Goal: Task Accomplishment & Management: Manage account settings

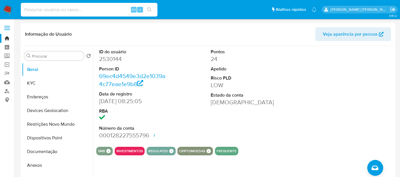
select select "10"
click at [48, 7] on input at bounding box center [89, 9] width 137 height 7
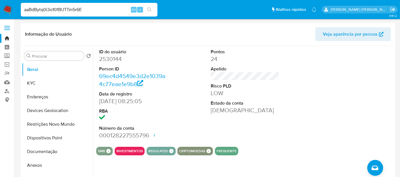
type input "aaBdBytq0i3o10fBUTTm5r6E"
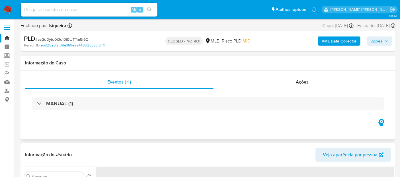
select select "10"
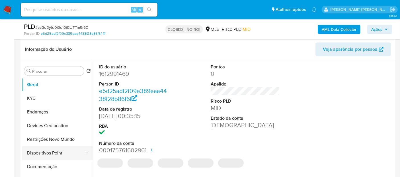
scroll to position [95, 0]
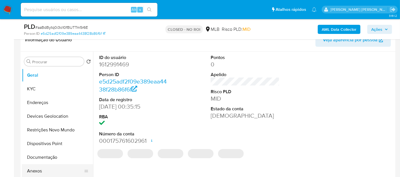
click at [40, 169] on button "Anexos" at bounding box center [55, 171] width 67 height 14
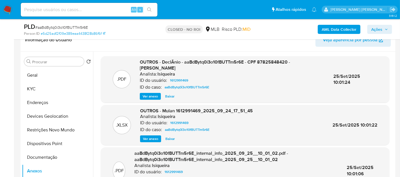
click at [148, 94] on span "Ver anexo" at bounding box center [150, 96] width 15 height 6
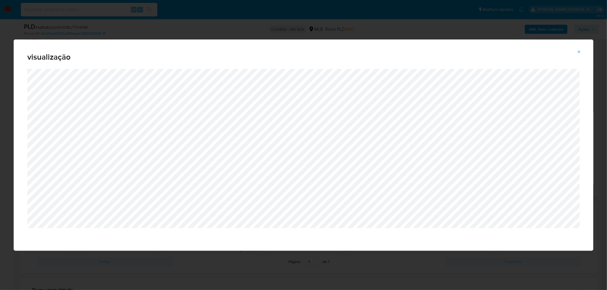
click at [399, 30] on div "visualização" at bounding box center [303, 145] width 607 height 290
click at [399, 54] on span "Attachment preview" at bounding box center [579, 52] width 5 height 8
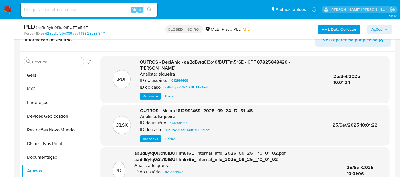
click at [9, 10] on img at bounding box center [8, 10] width 10 height 10
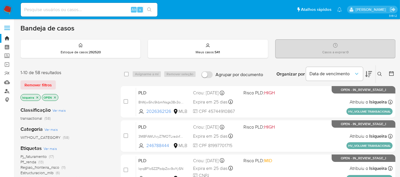
click at [6, 93] on link "Localizador de pessoas" at bounding box center [34, 90] width 68 height 9
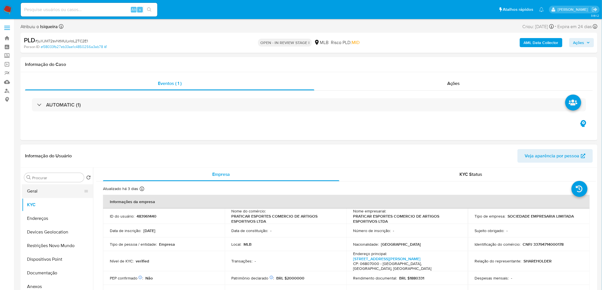
click at [39, 188] on button "Geral" at bounding box center [55, 192] width 67 height 14
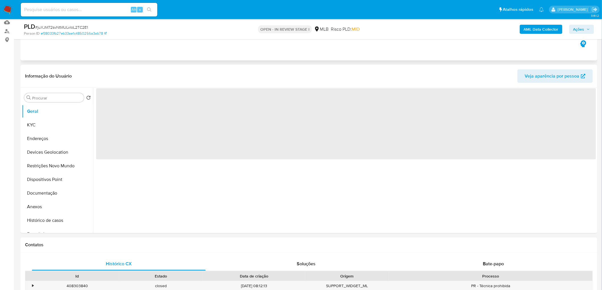
scroll to position [63, 0]
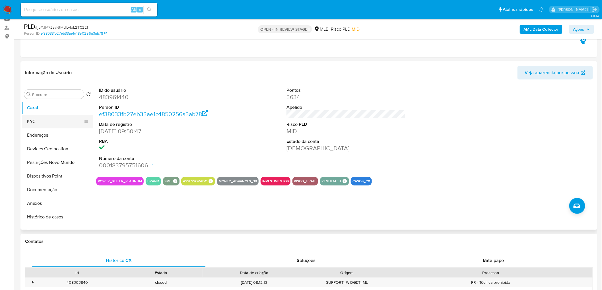
click at [39, 118] on button "KYC" at bounding box center [55, 122] width 67 height 14
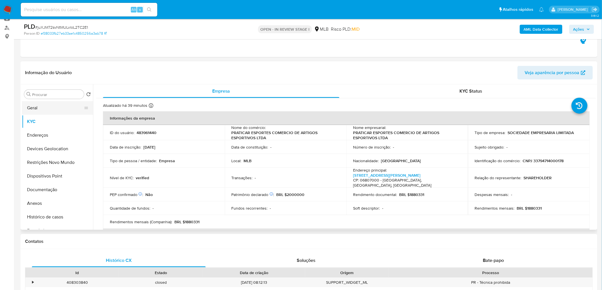
click at [58, 108] on button "Geral" at bounding box center [55, 108] width 67 height 14
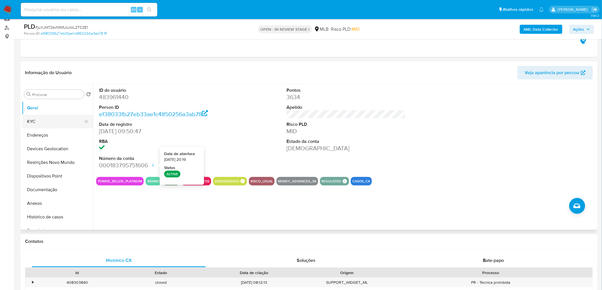
click at [53, 118] on button "KYC" at bounding box center [55, 122] width 67 height 14
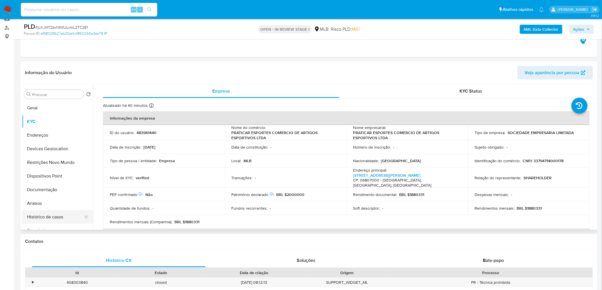
click at [45, 218] on button "Histórico de casos" at bounding box center [55, 217] width 67 height 14
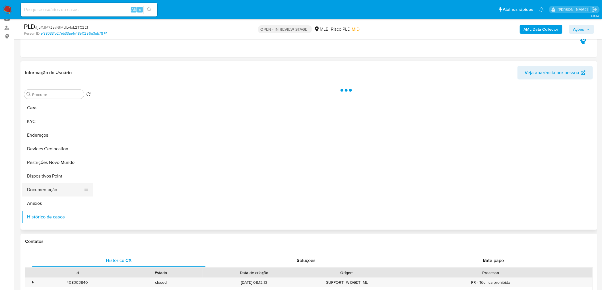
click at [60, 190] on button "Documentação" at bounding box center [55, 190] width 67 height 14
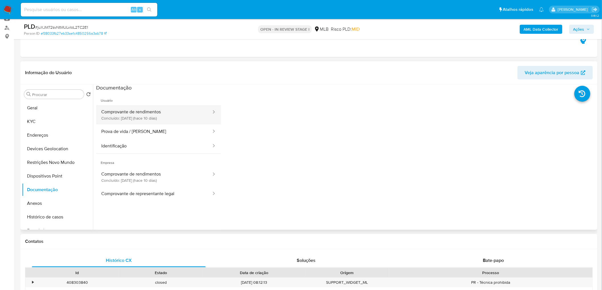
click at [134, 115] on button "Comprovante de rendimentos Concluído: 22/09/2025 (hace 10 días)" at bounding box center [154, 114] width 116 height 19
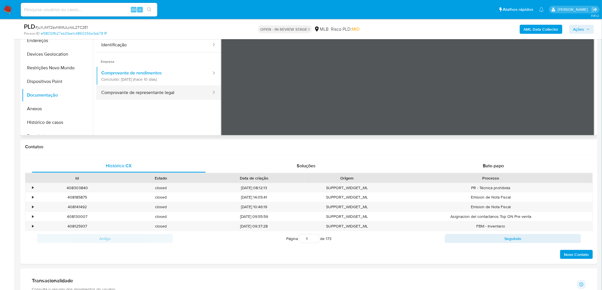
scroll to position [0, 0]
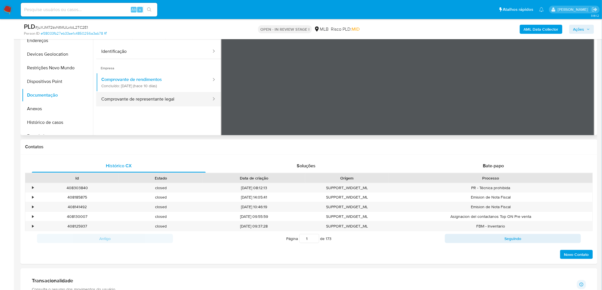
click at [181, 100] on button "Comprovante de representante legal" at bounding box center [154, 99] width 116 height 15
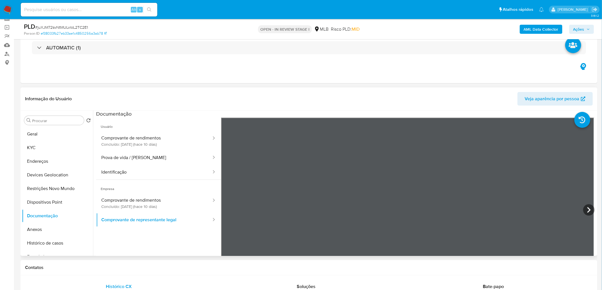
scroll to position [32, 0]
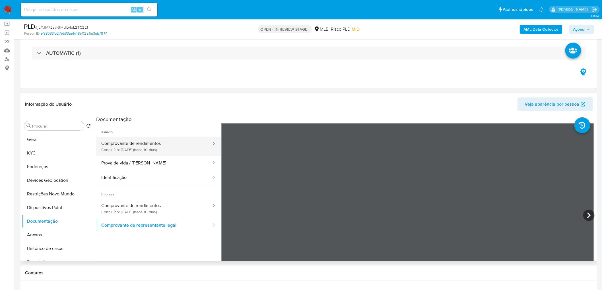
click at [146, 146] on button "Comprovante de rendimentos Concluído: 22/09/2025 (hace 10 días)" at bounding box center [154, 146] width 116 height 19
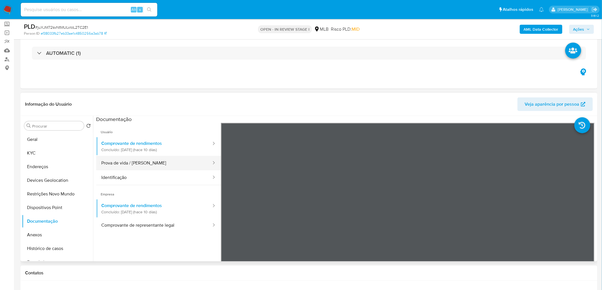
click at [136, 166] on button "Prova de vida / Selfie" at bounding box center [154, 163] width 116 height 15
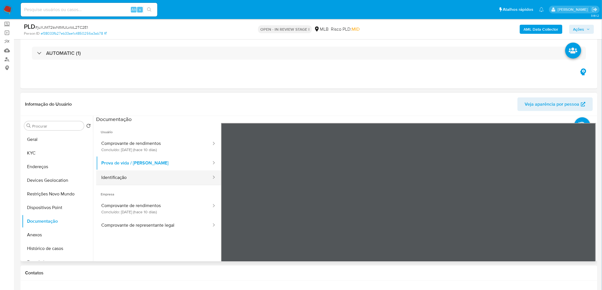
click at [109, 174] on button "Identificação" at bounding box center [154, 178] width 116 height 15
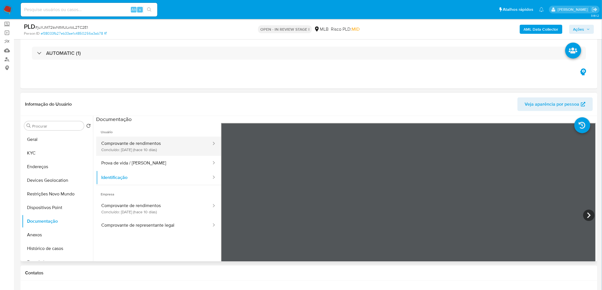
click at [121, 146] on button "Comprovante de rendimentos Concluído: 22/09/2025 (hace 10 días)" at bounding box center [154, 146] width 116 height 19
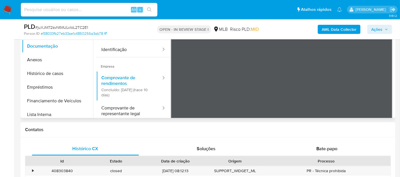
scroll to position [189, 0]
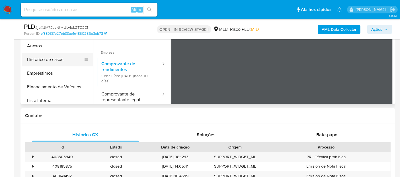
click at [67, 58] on button "Histórico de casos" at bounding box center [55, 60] width 67 height 14
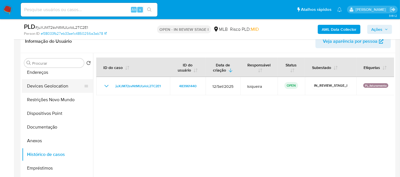
scroll to position [0, 0]
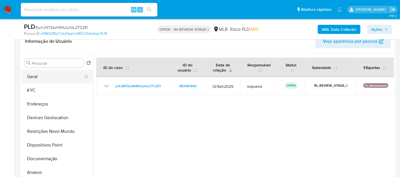
click at [53, 79] on button "Geral" at bounding box center [55, 77] width 67 height 14
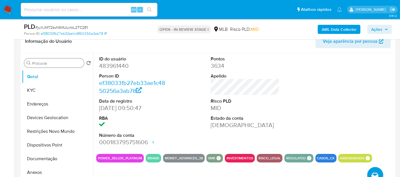
click at [49, 61] on input "Procurar" at bounding box center [56, 63] width 49 height 5
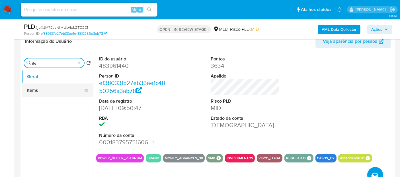
type input "ite"
click at [42, 91] on button "Items" at bounding box center [55, 90] width 67 height 14
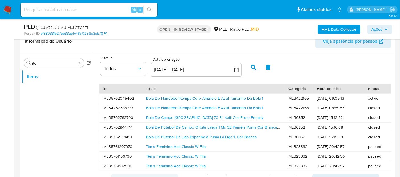
click at [186, 99] on link "Bola De Handebol Kempa Core Amarelo E Azul Tamanho Da Bola 1" at bounding box center [204, 98] width 117 height 6
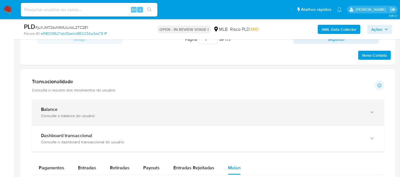
scroll to position [379, 0]
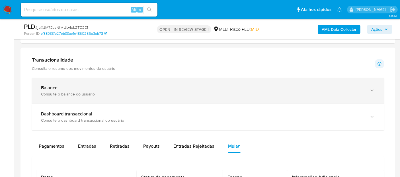
click at [95, 86] on div "Balance" at bounding box center [202, 88] width 322 height 6
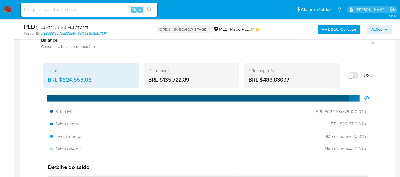
scroll to position [442, 0]
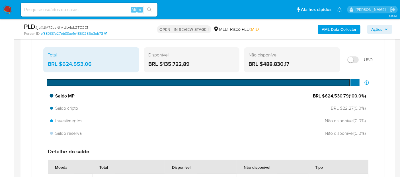
drag, startPoint x: 348, startPoint y: 94, endPoint x: 323, endPoint y: 93, distance: 24.2
click at [323, 93] on span "BRL $624.530,79 ( 100.0 %)" at bounding box center [339, 96] width 53 height 6
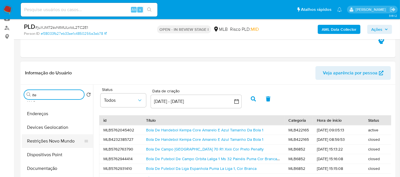
scroll to position [32, 0]
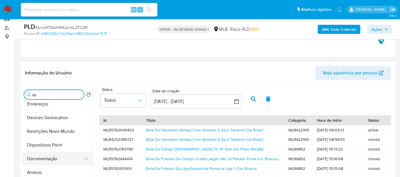
click at [52, 157] on button "Documentação" at bounding box center [55, 159] width 67 height 14
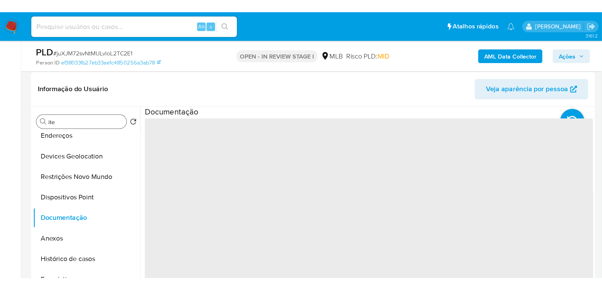
scroll to position [95, 0]
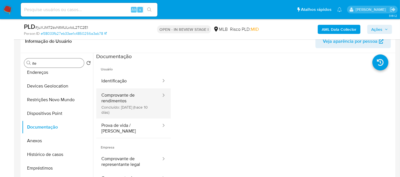
click at [136, 104] on button "Comprovante de rendimentos Concluído: 22/09/2025 (hace 10 días)" at bounding box center [128, 103] width 65 height 30
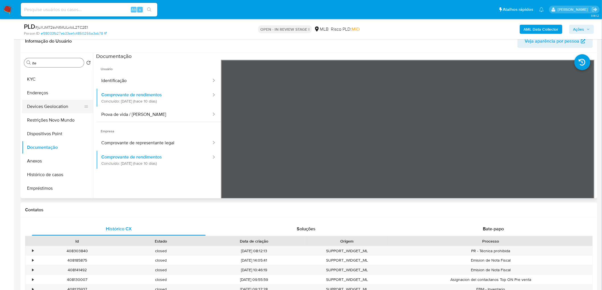
scroll to position [0, 0]
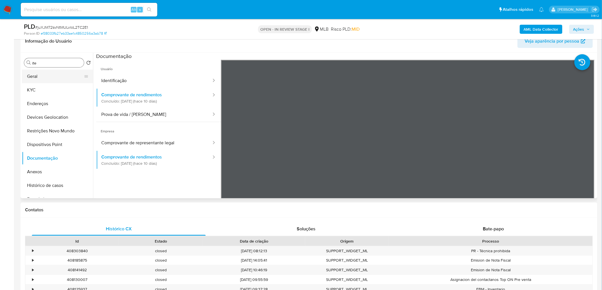
click at [41, 76] on button "Geral" at bounding box center [55, 77] width 67 height 14
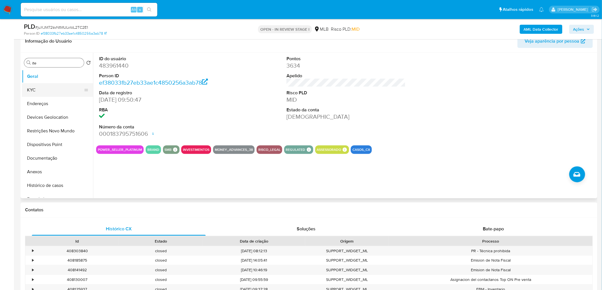
click at [43, 89] on button "KYC" at bounding box center [55, 90] width 67 height 14
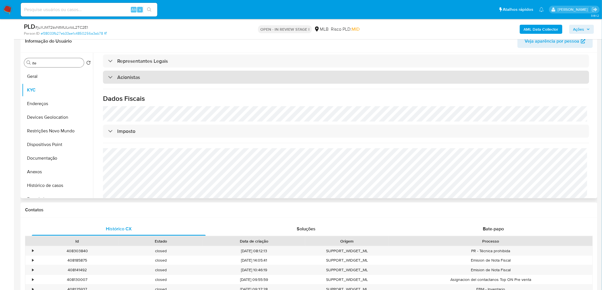
scroll to position [326, 0]
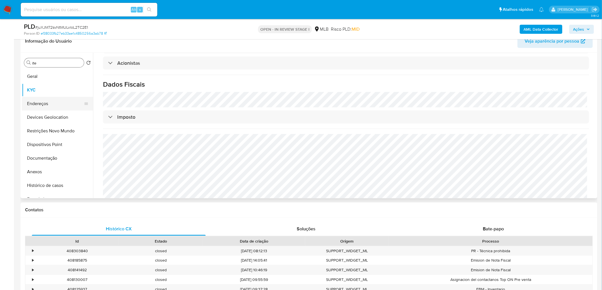
drag, startPoint x: 44, startPoint y: 104, endPoint x: 33, endPoint y: 110, distance: 12.7
click at [44, 104] on button "Endereços" at bounding box center [55, 104] width 67 height 14
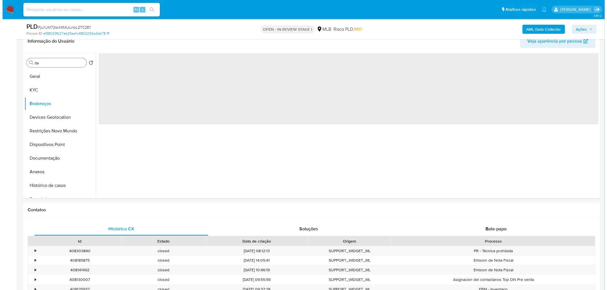
scroll to position [0, 0]
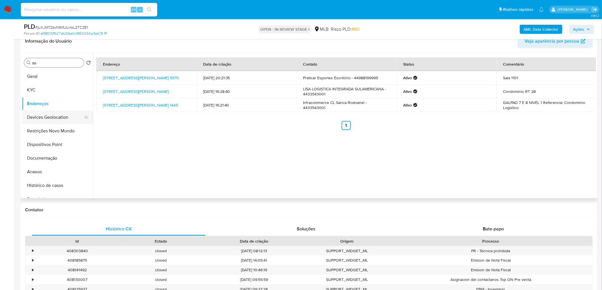
click at [64, 111] on button "Devices Geolocation" at bounding box center [55, 118] width 67 height 14
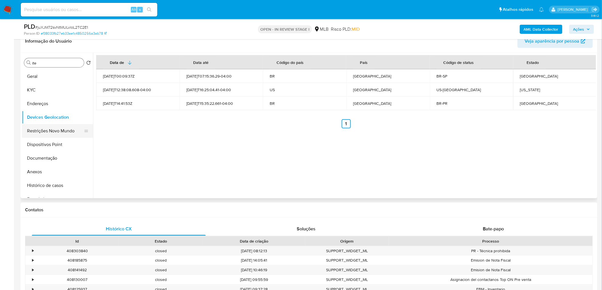
click at [55, 131] on button "Restrições Novo Mundo" at bounding box center [55, 131] width 67 height 14
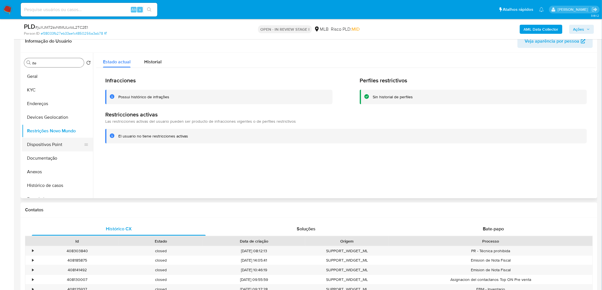
click at [63, 143] on button "Dispositivos Point" at bounding box center [55, 145] width 67 height 14
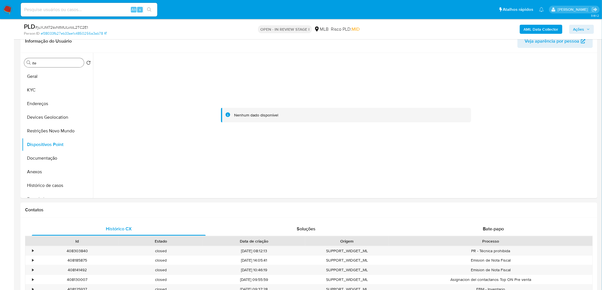
click at [543, 27] on b "AML Data Collector" at bounding box center [541, 29] width 35 height 9
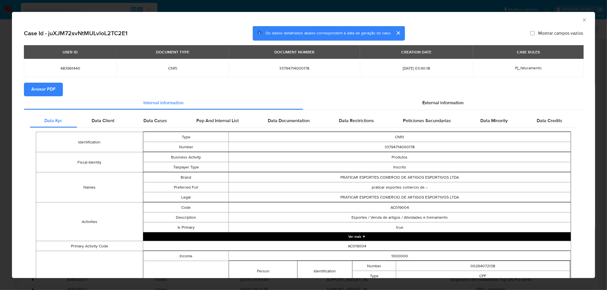
click at [32, 87] on span "Anexar PDF" at bounding box center [43, 89] width 24 height 13
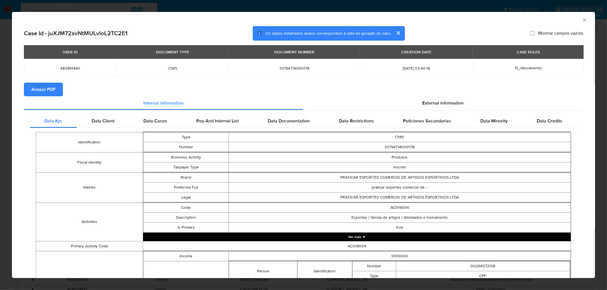
click at [581, 19] on icon "Fechar a janela" at bounding box center [584, 20] width 6 height 6
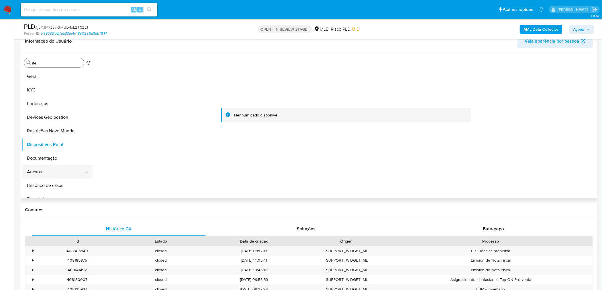
click at [44, 169] on button "Anexos" at bounding box center [55, 172] width 67 height 14
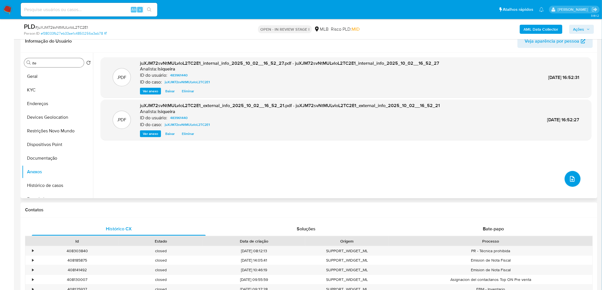
click at [571, 179] on icon "upload-file" at bounding box center [572, 179] width 7 height 7
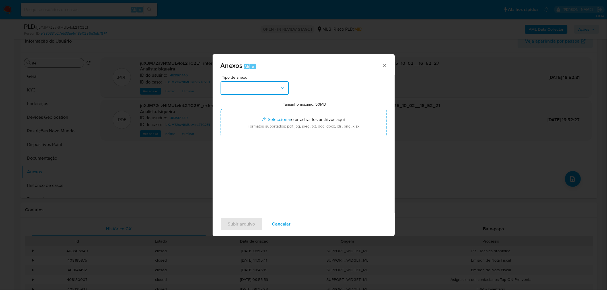
click at [281, 87] on icon "button" at bounding box center [282, 88] width 3 height 2
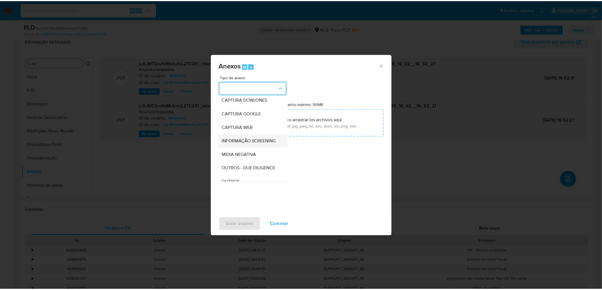
scroll to position [32, 0]
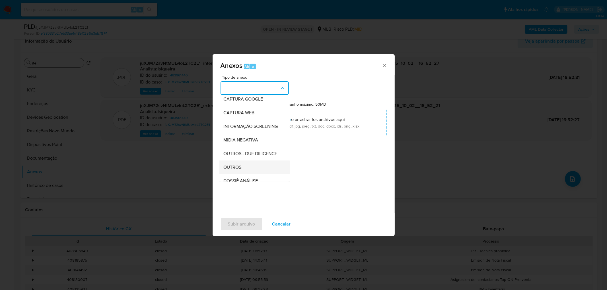
click at [234, 170] on span "OUTROS" at bounding box center [233, 168] width 18 height 6
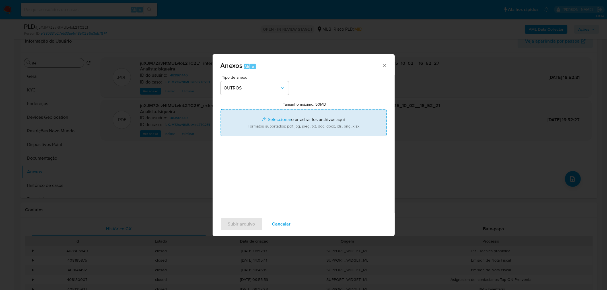
click at [278, 123] on input "Tamanho máximo: 50MB Seleccionar archivos" at bounding box center [303, 122] width 166 height 27
type input "C:\fakepath\Declinio - juXJM72svNtMULvloL2TC2E1 - CNPJ 33794714000178 - PRATICA…"
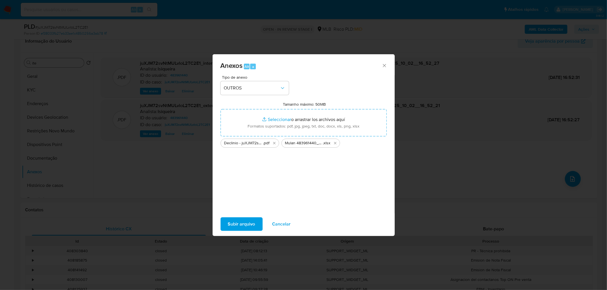
click at [238, 221] on span "Subir arquivo" at bounding box center [241, 224] width 27 height 13
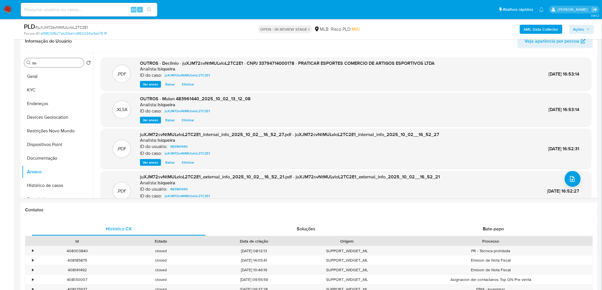
click at [584, 27] on span "Ações" at bounding box center [578, 29] width 11 height 9
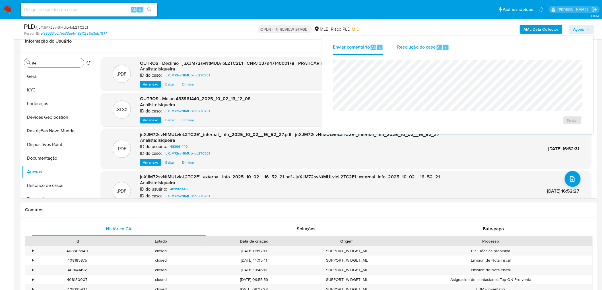
click at [426, 47] on span "Resolução do caso" at bounding box center [416, 47] width 38 height 7
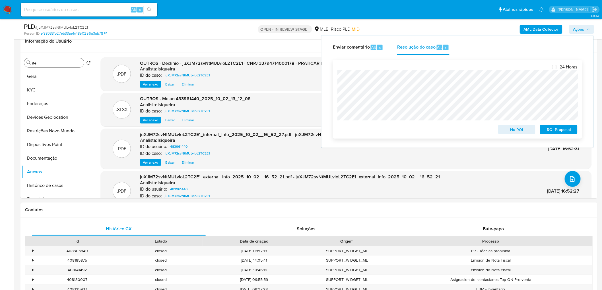
click at [512, 131] on span "No ROI" at bounding box center [517, 130] width 30 height 8
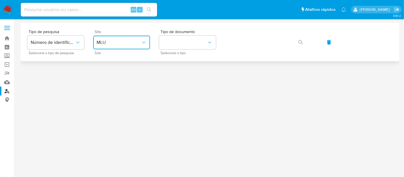
click at [127, 41] on span "MLU" at bounding box center [119, 43] width 44 height 6
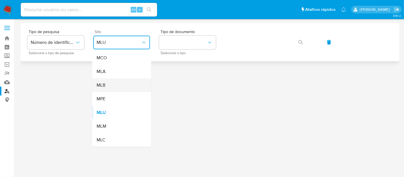
click at [110, 81] on div "MLB" at bounding box center [120, 85] width 47 height 14
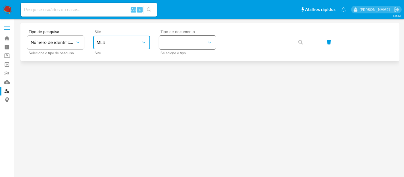
click at [178, 40] on button "identificationType" at bounding box center [187, 43] width 57 height 14
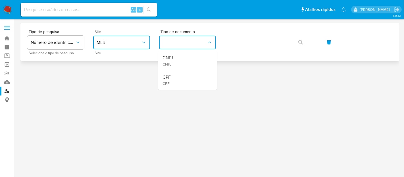
drag, startPoint x: 176, startPoint y: 78, endPoint x: 240, endPoint y: 51, distance: 69.8
click at [176, 77] on div "CPF CPF" at bounding box center [186, 79] width 47 height 19
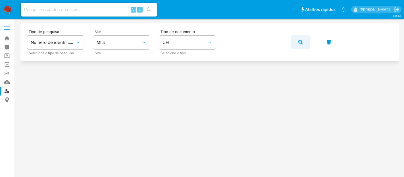
click at [295, 43] on button "button" at bounding box center [300, 42] width 19 height 14
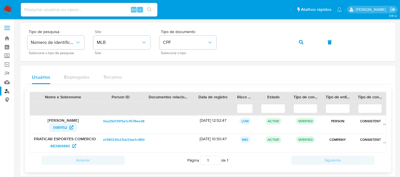
click at [58, 125] on span "5981152" at bounding box center [60, 127] width 14 height 9
click at [7, 10] on img at bounding box center [8, 10] width 10 height 10
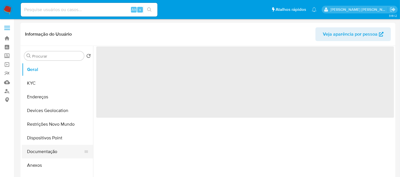
click at [41, 148] on button "Documentação" at bounding box center [55, 151] width 67 height 14
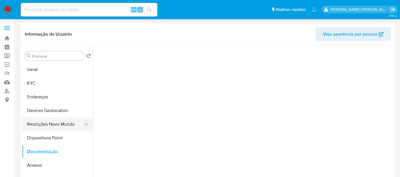
select select "10"
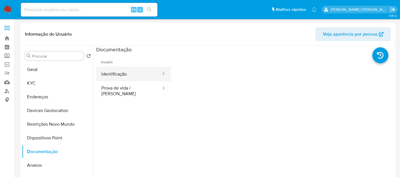
click at [125, 79] on button "Identificação" at bounding box center [128, 74] width 65 height 15
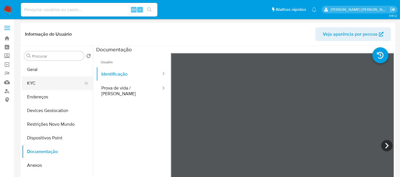
click at [46, 82] on button "KYC" at bounding box center [55, 83] width 67 height 14
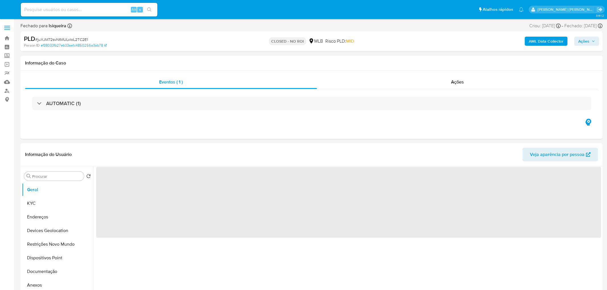
select select "10"
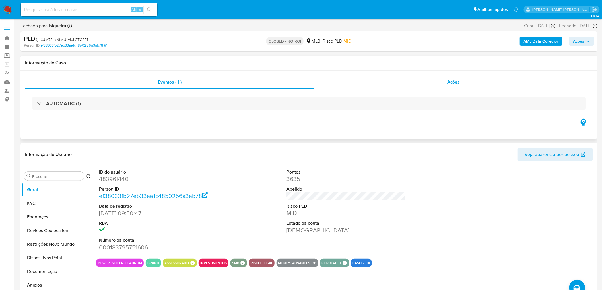
click at [409, 82] on div "Ações" at bounding box center [453, 82] width 278 height 14
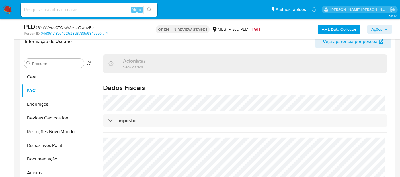
scroll to position [95, 0]
click at [48, 78] on button "Geral" at bounding box center [55, 77] width 67 height 14
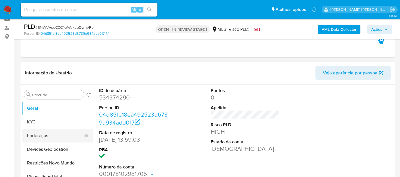
select select "10"
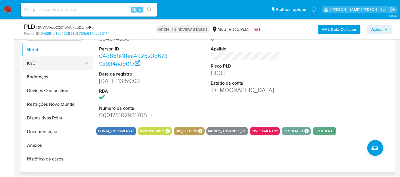
scroll to position [63, 0]
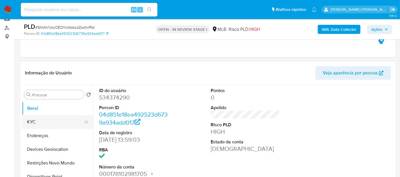
click at [46, 121] on button "KYC" at bounding box center [55, 122] width 67 height 14
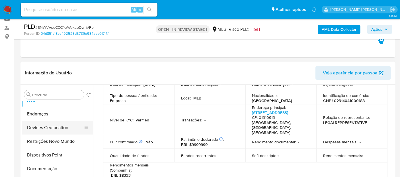
scroll to position [32, 0]
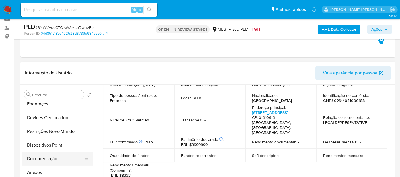
drag, startPoint x: 42, startPoint y: 160, endPoint x: 47, endPoint y: 151, distance: 10.0
click at [42, 160] on button "Documentação" at bounding box center [55, 159] width 67 height 14
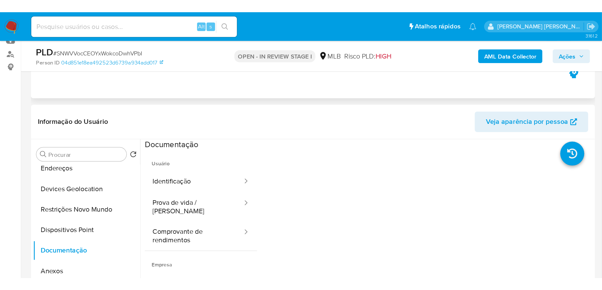
scroll to position [95, 0]
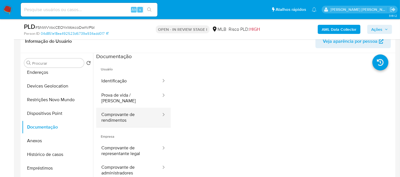
click at [111, 114] on button "Comprovante de rendimentos" at bounding box center [128, 117] width 65 height 19
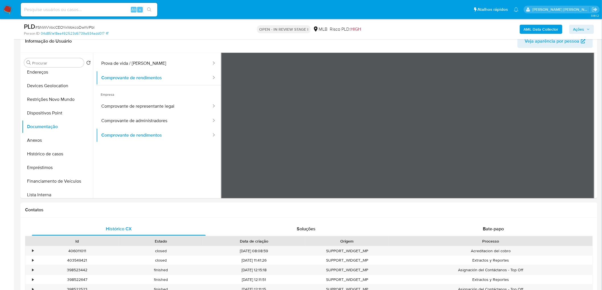
scroll to position [49, 0]
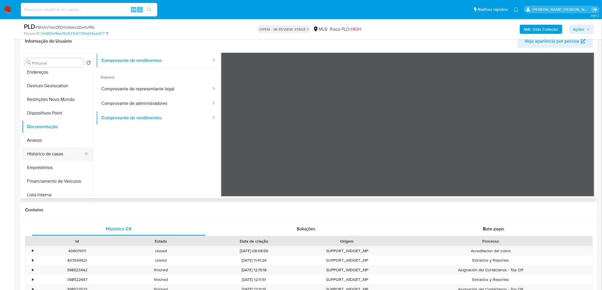
click at [55, 155] on button "Histórico de casos" at bounding box center [55, 154] width 67 height 14
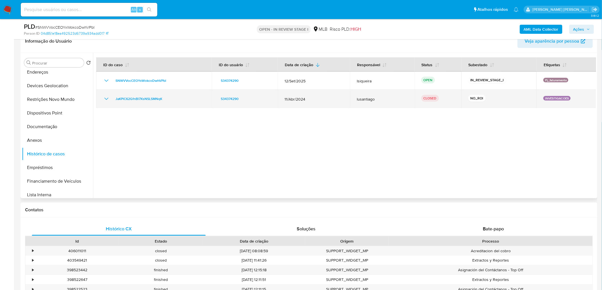
click at [106, 100] on icon "Mostrar/Ocultar" at bounding box center [106, 99] width 7 height 7
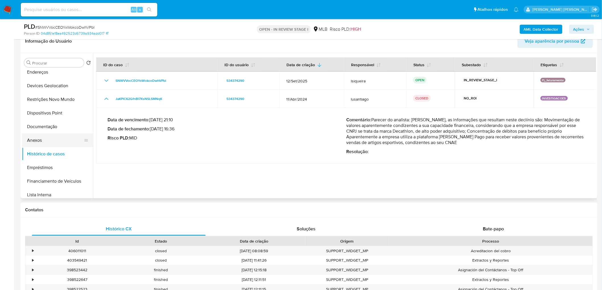
click at [42, 144] on button "Anexos" at bounding box center [55, 141] width 67 height 14
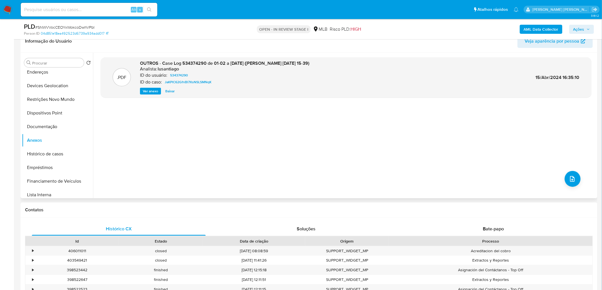
click at [148, 91] on span "Ver anexo" at bounding box center [150, 91] width 15 height 6
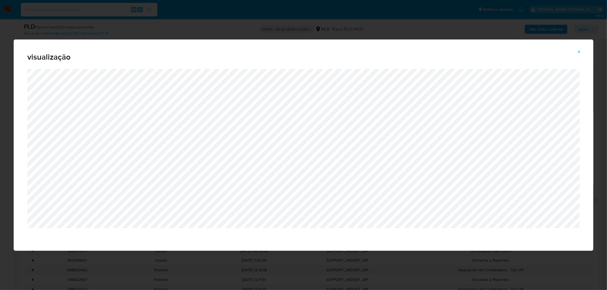
click at [404, 51] on icon "Attachment preview" at bounding box center [579, 52] width 5 height 5
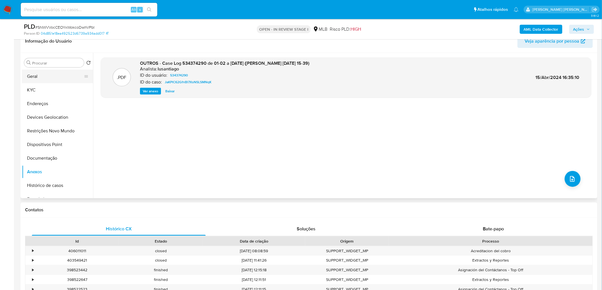
click at [42, 76] on button "Geral" at bounding box center [55, 77] width 67 height 14
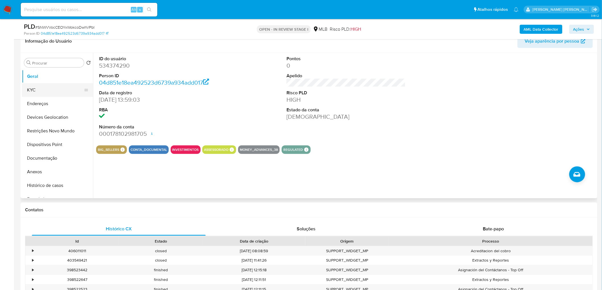
click at [32, 87] on button "KYC" at bounding box center [55, 90] width 67 height 14
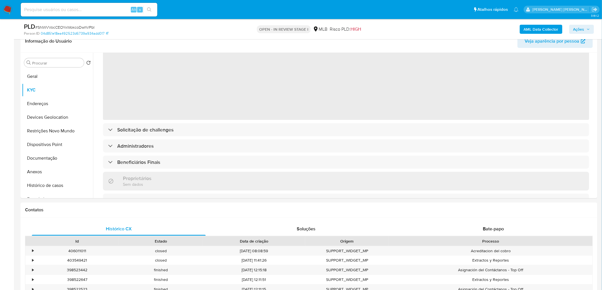
scroll to position [32, 0]
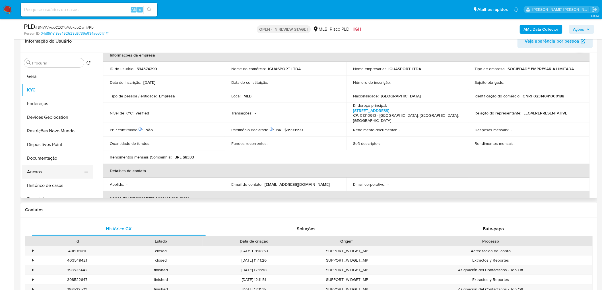
click at [44, 173] on button "Anexos" at bounding box center [55, 172] width 67 height 14
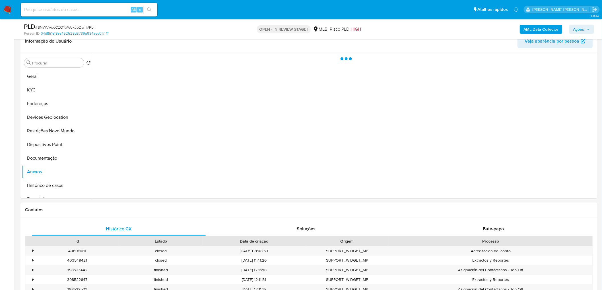
scroll to position [0, 0]
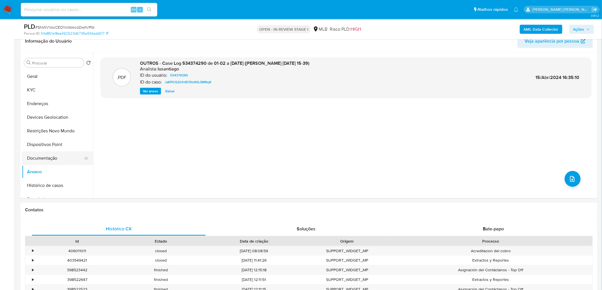
click at [41, 157] on button "Documentação" at bounding box center [55, 159] width 67 height 14
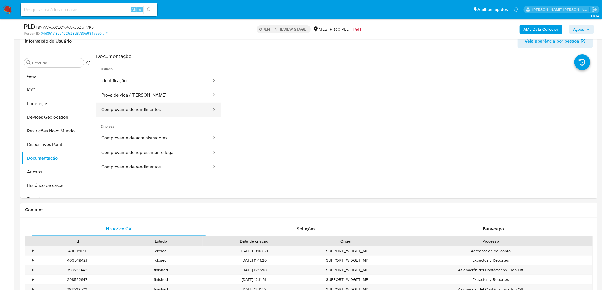
click at [146, 110] on button "Comprovante de rendimentos" at bounding box center [154, 110] width 116 height 15
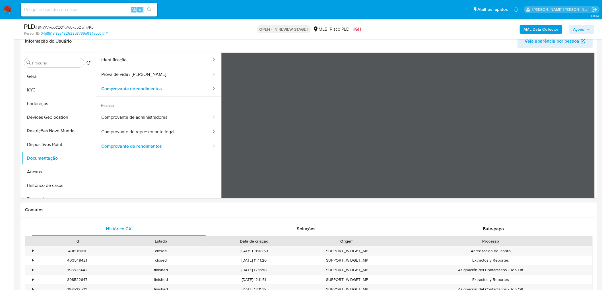
scroll to position [32, 0]
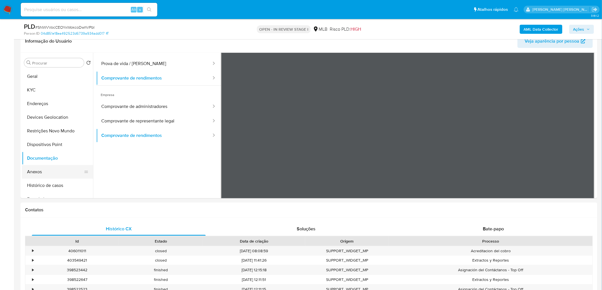
click at [40, 171] on button "Anexos" at bounding box center [55, 172] width 67 height 14
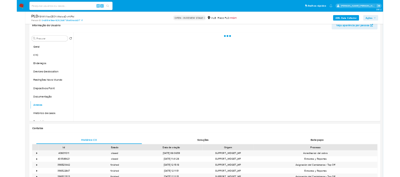
scroll to position [0, 0]
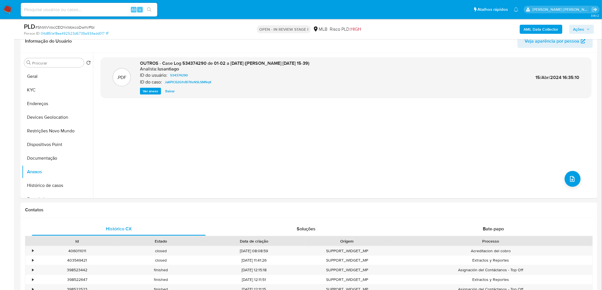
click at [149, 93] on span "Ver anexo" at bounding box center [150, 91] width 15 height 6
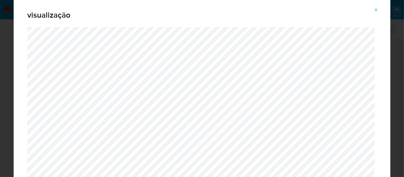
click at [381, 8] on button "Attachment preview" at bounding box center [376, 9] width 13 height 9
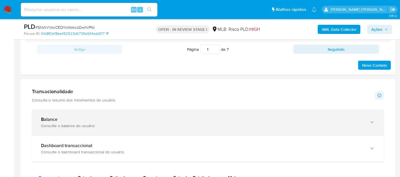
click at [91, 123] on div "Consulte o balance do usuário" at bounding box center [202, 125] width 322 height 5
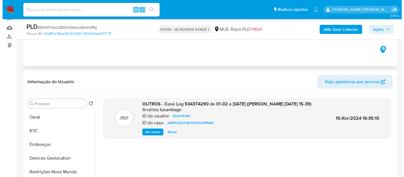
scroll to position [32, 0]
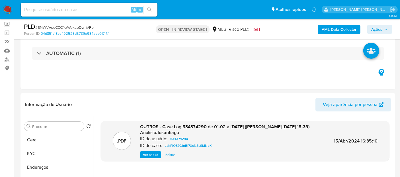
click at [149, 153] on span "Ver anexo" at bounding box center [150, 155] width 15 height 6
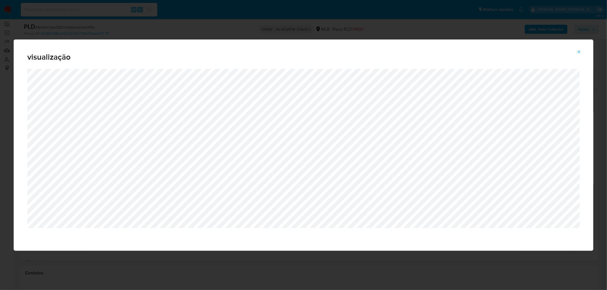
click at [404, 51] on button "Attachment preview" at bounding box center [579, 52] width 13 height 9
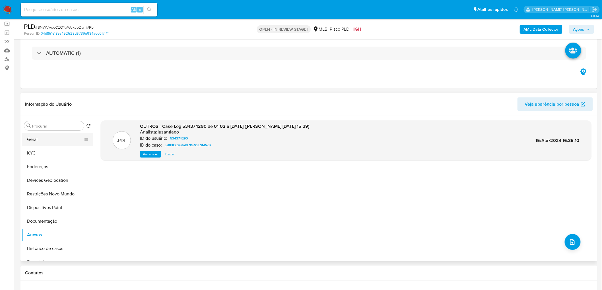
click at [43, 141] on button "Geral" at bounding box center [55, 140] width 67 height 14
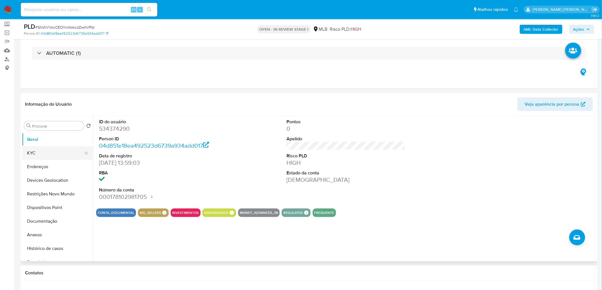
click at [58, 155] on button "KYC" at bounding box center [55, 153] width 67 height 14
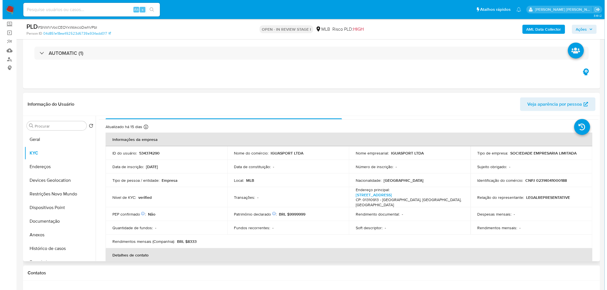
scroll to position [0, 0]
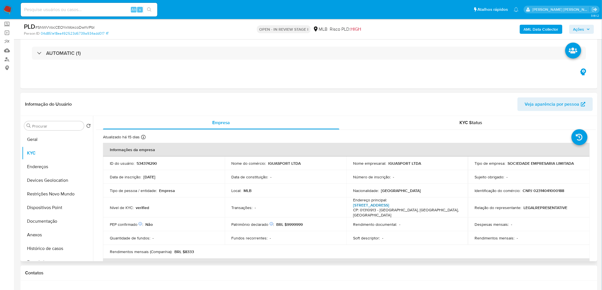
drag, startPoint x: 251, startPoint y: 199, endPoint x: 382, endPoint y: 205, distance: 131.3
click at [382, 176] on link "Avenida Paulista 854 854, Bela Vista" at bounding box center [371, 206] width 36 height 6
click at [56, 164] on button "Endereços" at bounding box center [55, 167] width 67 height 14
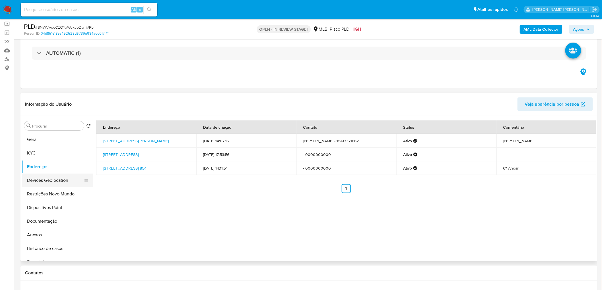
click at [57, 176] on button "Devices Geolocation" at bounding box center [55, 181] width 67 height 14
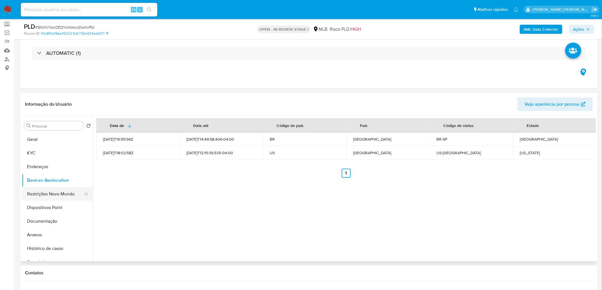
click at [42, 176] on button "Restrições Novo Mundo" at bounding box center [55, 194] width 67 height 14
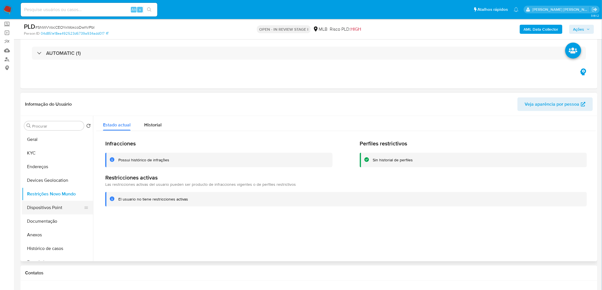
click at [60, 176] on button "Dispositivos Point" at bounding box center [55, 208] width 67 height 14
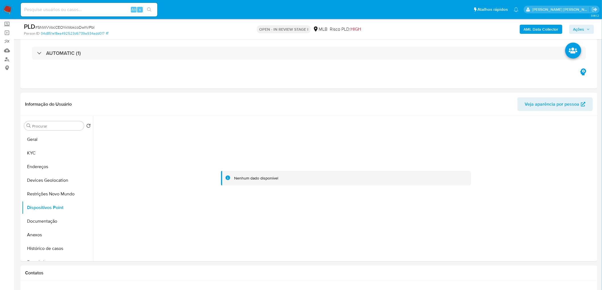
click at [404, 23] on div "AML Data Collector Ações" at bounding box center [499, 28] width 189 height 13
click at [404, 30] on b "AML Data Collector" at bounding box center [541, 29] width 35 height 9
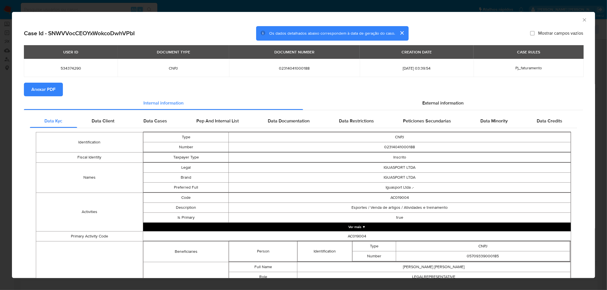
click at [42, 87] on span "Anexar PDF" at bounding box center [43, 89] width 24 height 13
click at [404, 19] on icon "Fechar a janela" at bounding box center [584, 20] width 6 height 6
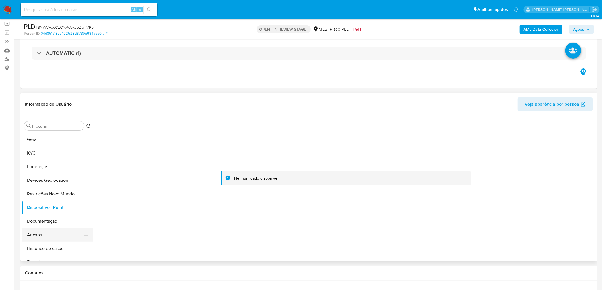
click at [36, 176] on button "Anexos" at bounding box center [55, 235] width 67 height 14
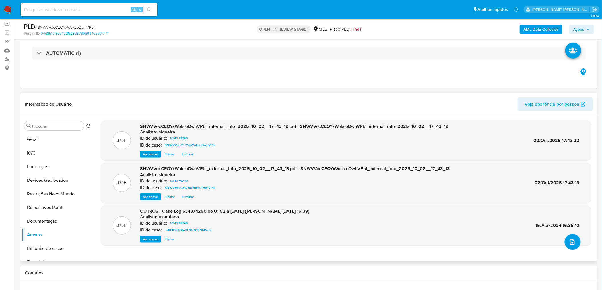
click at [404, 176] on icon "upload-file" at bounding box center [572, 243] width 5 height 6
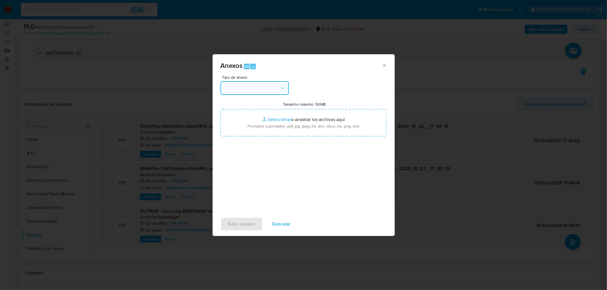
click at [263, 90] on button "button" at bounding box center [254, 88] width 68 height 14
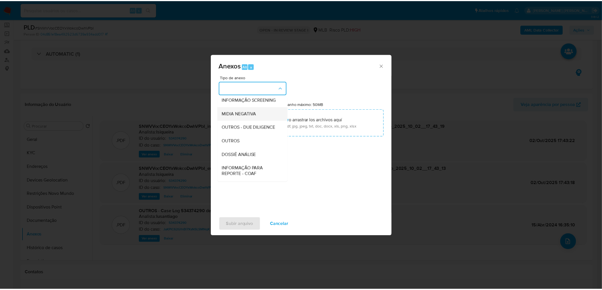
scroll to position [63, 0]
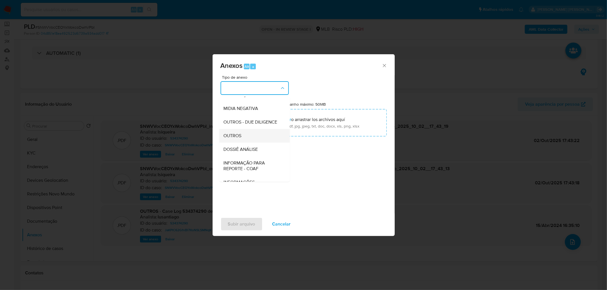
click at [240, 139] on span "OUTROS" at bounding box center [233, 136] width 18 height 6
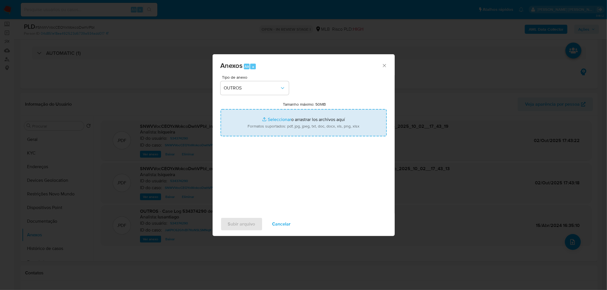
click at [278, 127] on input "Tamanho máximo: 50MB Seleccionar archivos" at bounding box center [303, 122] width 166 height 27
click at [289, 123] on input "Tamanho máximo: 50MB Seleccionar archivos" at bounding box center [303, 122] width 166 height 27
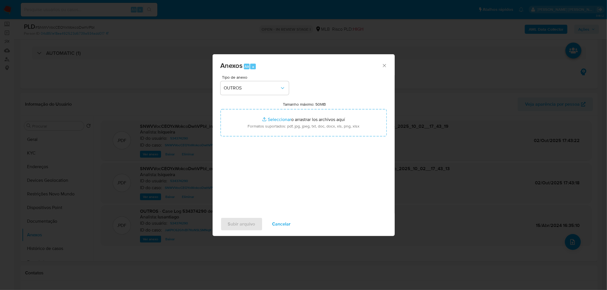
click at [384, 63] on icon "Cerrar" at bounding box center [384, 66] width 6 height 6
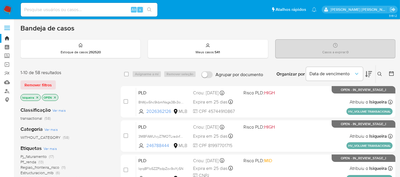
click at [68, 11] on input at bounding box center [89, 9] width 137 height 7
paste input "NeGPRKWbH0lCr6MBrPwhYeQx"
type input "NeGPRKWbH0lCr6MBrPwhYeQx"
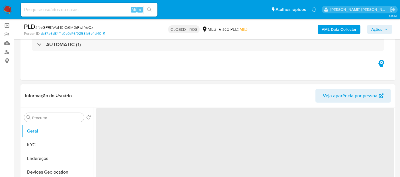
scroll to position [95, 0]
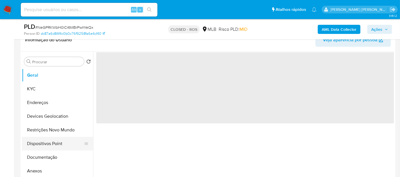
select select "10"
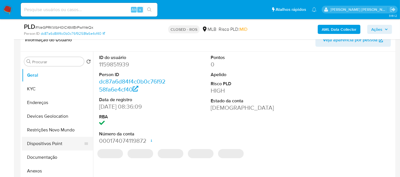
scroll to position [32, 0]
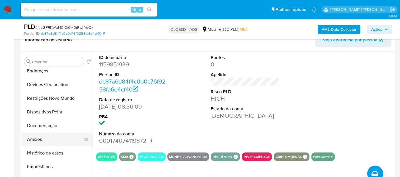
click at [41, 137] on button "Anexos" at bounding box center [55, 139] width 67 height 14
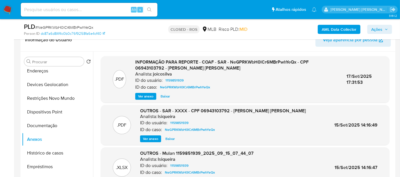
click at [145, 96] on span "Ver anexo" at bounding box center [145, 96] width 15 height 6
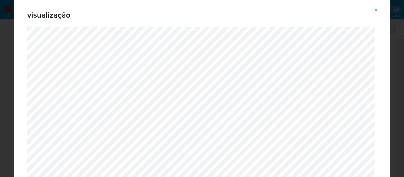
click at [376, 9] on icon "Attachment preview" at bounding box center [376, 10] width 3 height 3
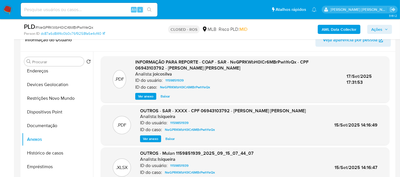
click at [7, 8] on img at bounding box center [8, 10] width 10 height 10
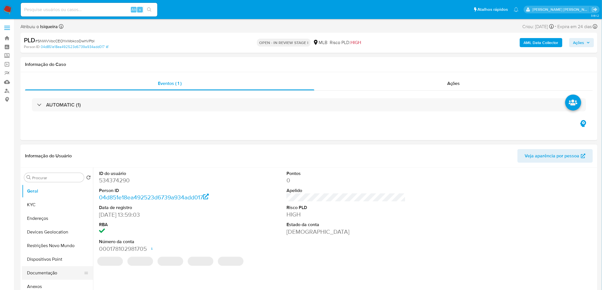
select select "10"
click at [36, 286] on button "Anexos" at bounding box center [55, 287] width 67 height 14
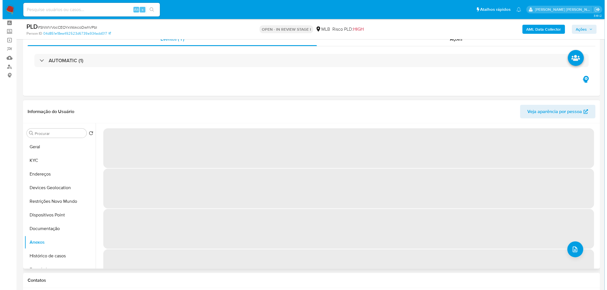
scroll to position [32, 0]
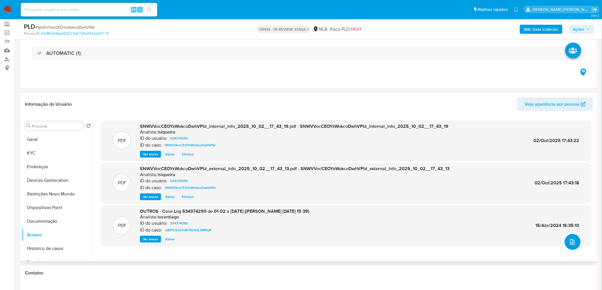
click at [569, 240] on icon "upload-file" at bounding box center [572, 242] width 7 height 7
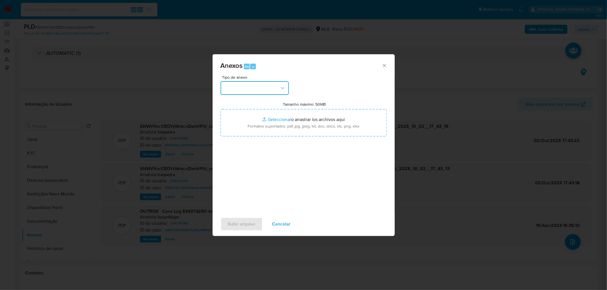
click at [271, 86] on button "button" at bounding box center [254, 88] width 68 height 14
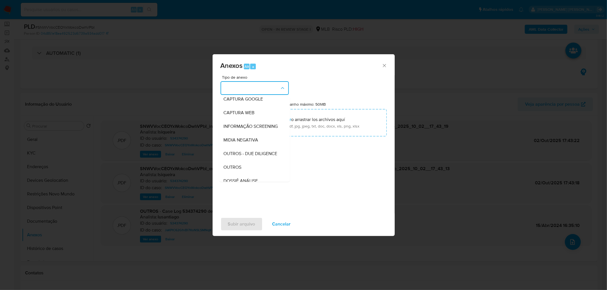
click at [237, 174] on div "OUTROS" at bounding box center [253, 168] width 58 height 14
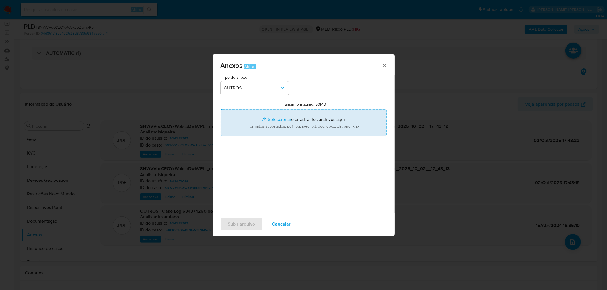
click at [268, 121] on input "Tamanho máximo: 50MB Seleccionar archivos" at bounding box center [303, 122] width 166 height 27
type input "C:\fakepath\Declinio - SNWVVocCEOYxWokcoDwhVPbI - CNPJ 02314041000188 - IGUASPO…"
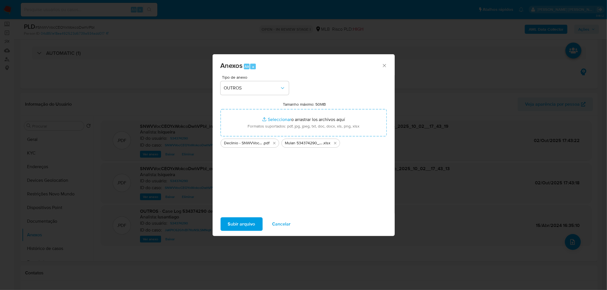
click at [244, 225] on span "Subir arquivo" at bounding box center [241, 224] width 27 height 13
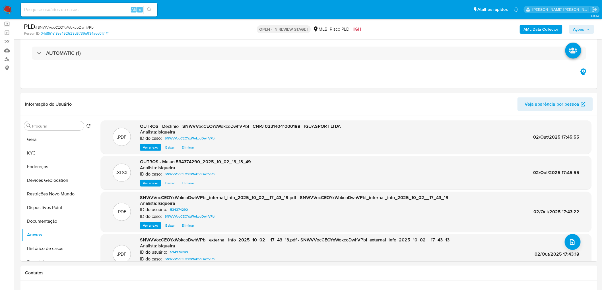
click at [580, 26] on span "Ações" at bounding box center [578, 29] width 11 height 9
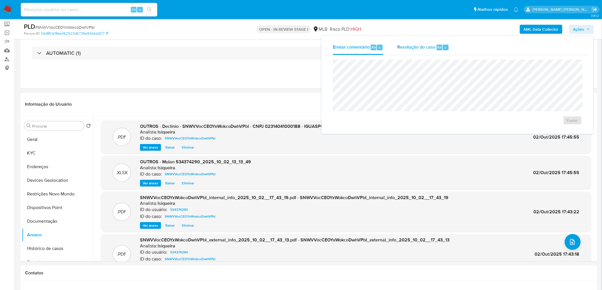
click at [403, 46] on span "Resolução do caso" at bounding box center [416, 47] width 38 height 7
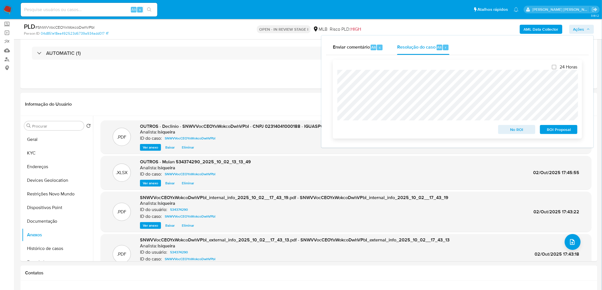
click at [524, 127] on span "No ROI" at bounding box center [517, 130] width 30 height 8
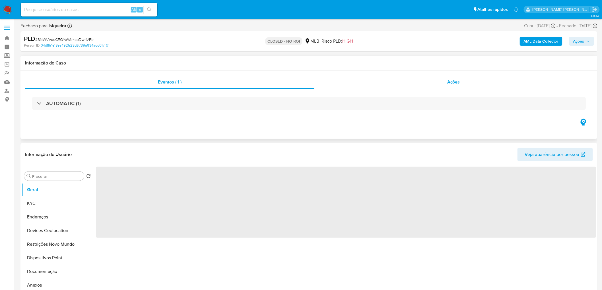
click at [431, 84] on div "Ações" at bounding box center [453, 82] width 278 height 14
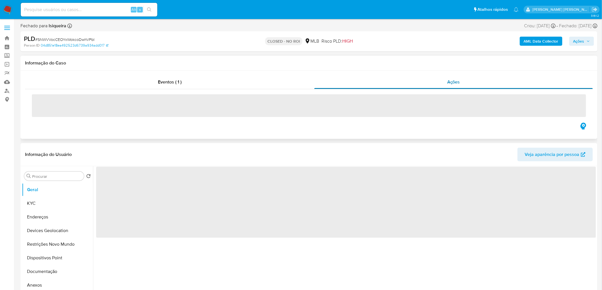
select select "10"
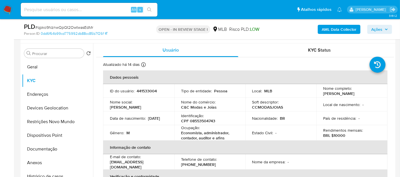
scroll to position [95, 0]
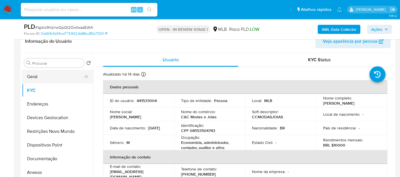
click at [42, 78] on button "Geral" at bounding box center [55, 77] width 67 height 14
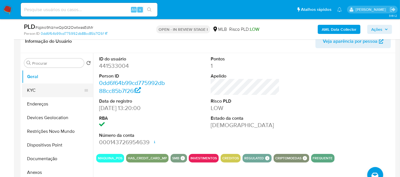
click at [37, 94] on button "KYC" at bounding box center [55, 90] width 67 height 14
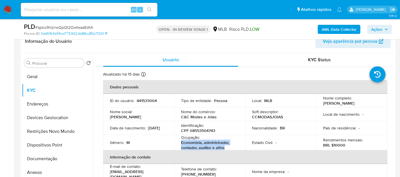
drag, startPoint x: 227, startPoint y: 149, endPoint x: 179, endPoint y: 146, distance: 48.7
click at [179, 146] on td "Ocupação : Economista, administrador, contador, auditor e afins" at bounding box center [209, 142] width 71 height 15
copy p "Economista, administrador, contador, auditor e afins"
click at [56, 160] on button "Documentação" at bounding box center [55, 159] width 67 height 14
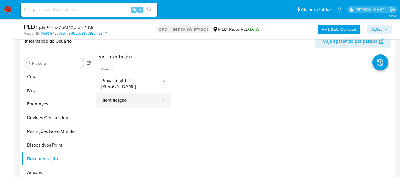
click at [114, 99] on button "Identificação" at bounding box center [128, 100] width 65 height 15
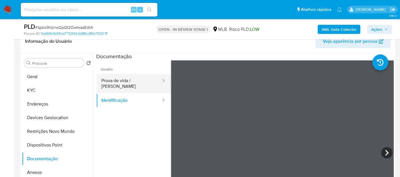
click at [116, 82] on button "Prova de vida / Selfie" at bounding box center [128, 83] width 65 height 19
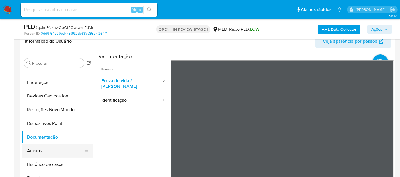
scroll to position [32, 0]
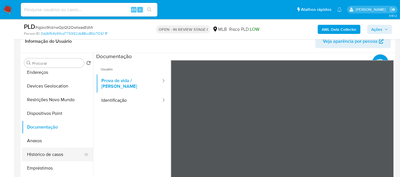
click at [60, 154] on button "Histórico de casos" at bounding box center [55, 154] width 67 height 14
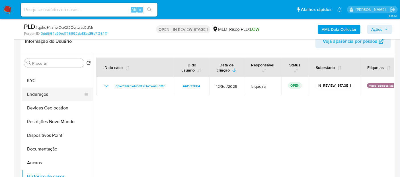
scroll to position [0, 0]
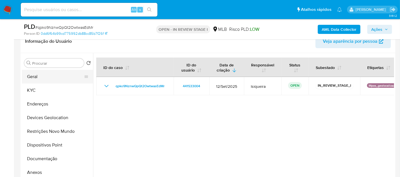
click at [55, 77] on button "Geral" at bounding box center [55, 77] width 67 height 14
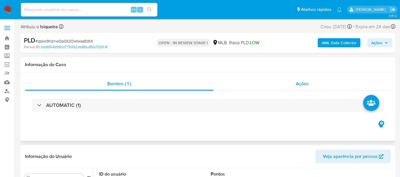
click at [293, 82] on div "Ações" at bounding box center [301, 84] width 177 height 14
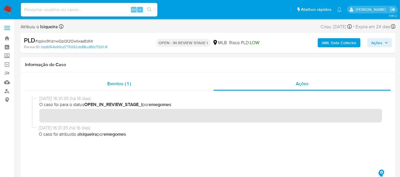
click at [154, 87] on div "Eventos ( 1 )" at bounding box center [119, 84] width 188 height 14
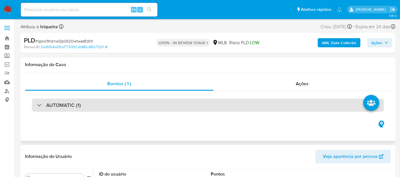
click at [316, 106] on div "AUTOMATIC (1)" at bounding box center [208, 104] width 352 height 13
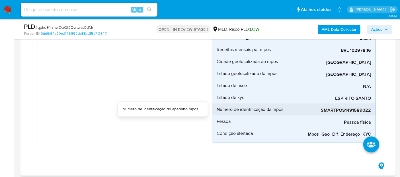
scroll to position [221, 0]
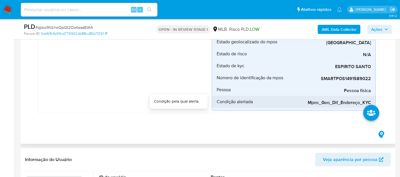
click at [344, 103] on span "Mpos_Geo_Dif_Endereço_KYC" at bounding box center [327, 103] width 85 height 6
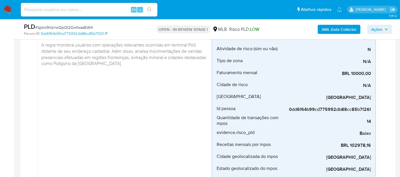
scroll to position [0, 0]
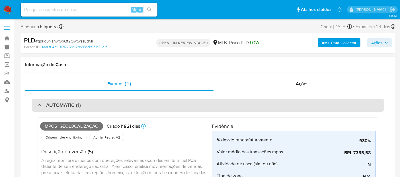
click at [46, 107] on h3 "AUTOMATIC (1)" at bounding box center [63, 105] width 35 height 6
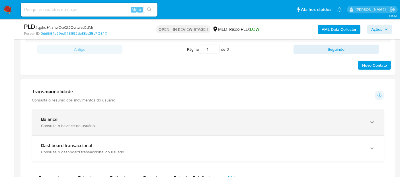
click at [94, 116] on div "Balance" at bounding box center [202, 119] width 322 height 6
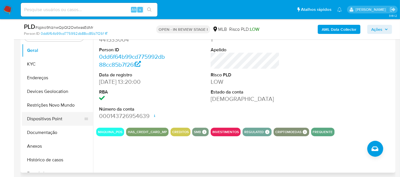
scroll to position [32, 0]
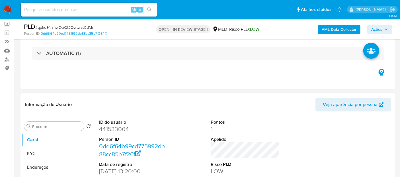
click at [109, 130] on dd "441533004" at bounding box center [133, 129] width 69 height 8
copy dd "441533004"
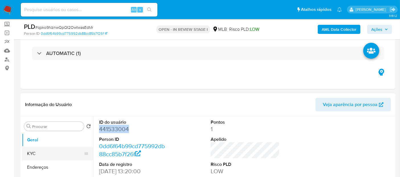
click at [40, 158] on button "KYC" at bounding box center [55, 153] width 67 height 14
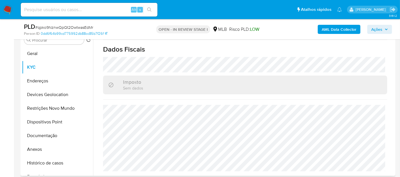
scroll to position [126, 0]
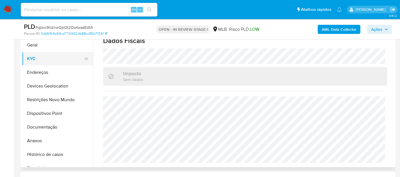
click at [49, 61] on button "KYC" at bounding box center [55, 59] width 67 height 14
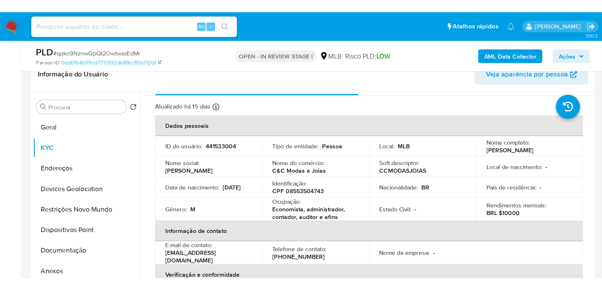
scroll to position [0, 0]
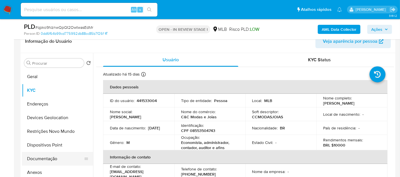
click at [48, 158] on button "Documentação" at bounding box center [55, 159] width 67 height 14
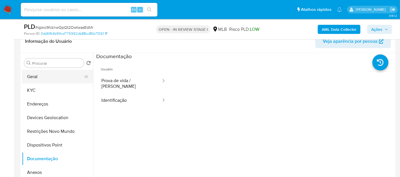
click at [48, 75] on button "Geral" at bounding box center [55, 77] width 67 height 14
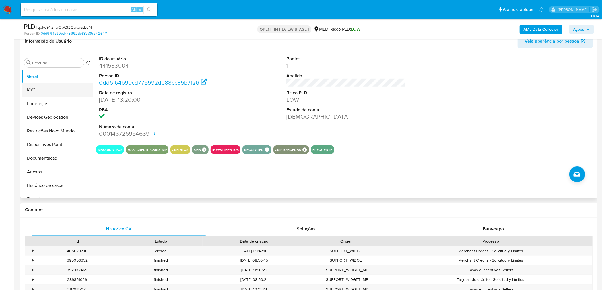
click at [63, 86] on button "KYC" at bounding box center [55, 90] width 67 height 14
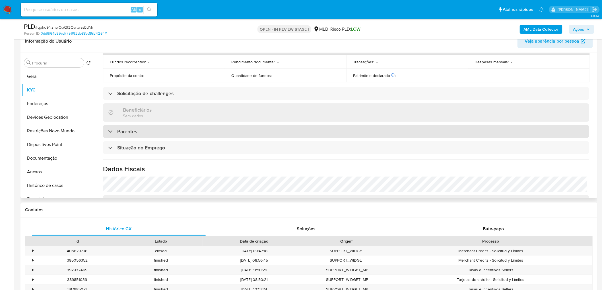
scroll to position [237, 0]
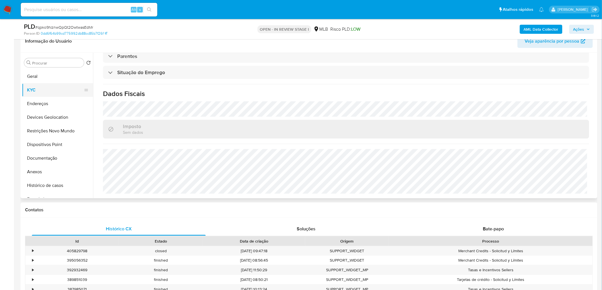
click at [51, 90] on button "KYC" at bounding box center [55, 90] width 67 height 14
drag, startPoint x: 41, startPoint y: 101, endPoint x: 53, endPoint y: 110, distance: 14.8
click at [41, 101] on button "Endereços" at bounding box center [55, 104] width 67 height 14
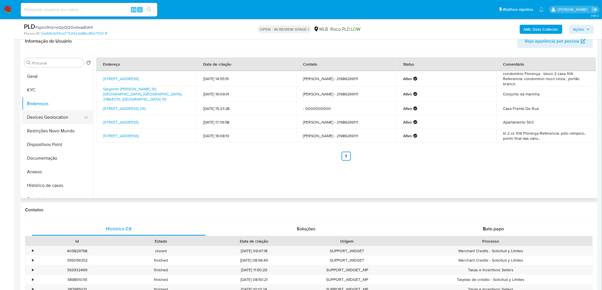
click at [59, 119] on button "Devices Geolocation" at bounding box center [55, 118] width 67 height 14
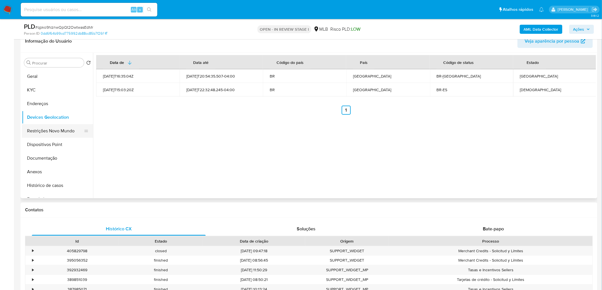
click at [47, 132] on button "Restrições Novo Mundo" at bounding box center [55, 131] width 67 height 14
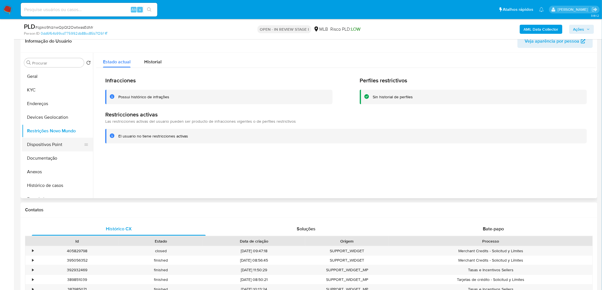
click at [48, 143] on button "Dispositivos Point" at bounding box center [55, 145] width 67 height 14
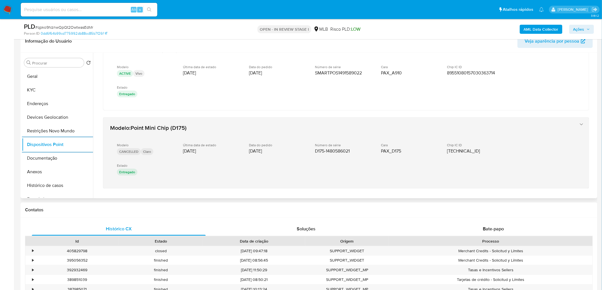
scroll to position [45, 0]
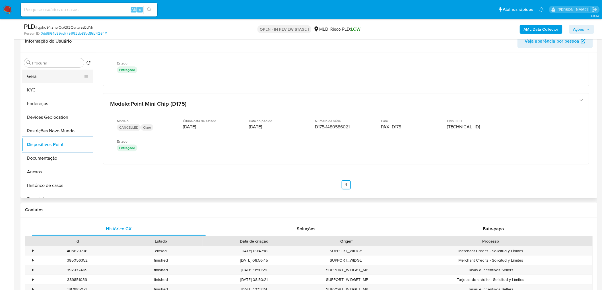
click at [60, 70] on button "Geral" at bounding box center [55, 77] width 67 height 14
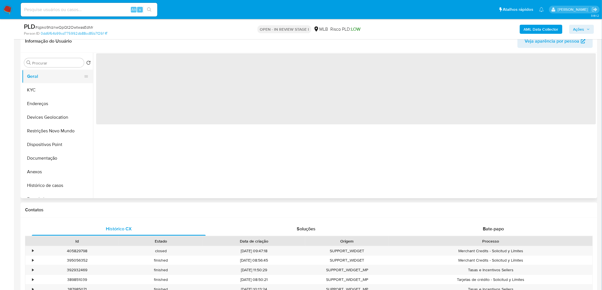
scroll to position [0, 0]
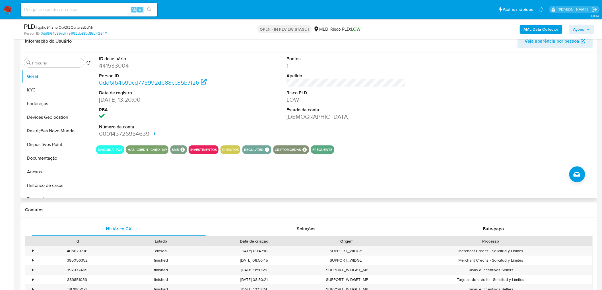
click at [399, 100] on dd "LOW" at bounding box center [345, 100] width 119 height 8
click at [45, 79] on button "Geral" at bounding box center [55, 77] width 67 height 14
click at [57, 90] on button "KYC" at bounding box center [55, 90] width 67 height 14
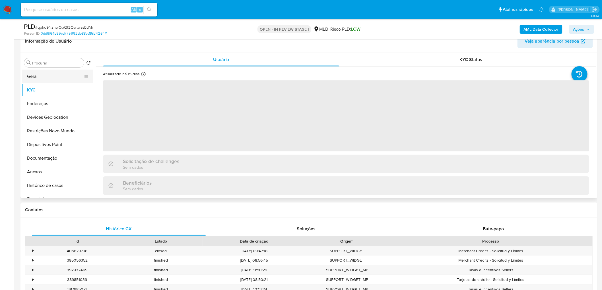
click at [57, 76] on button "Geral" at bounding box center [55, 77] width 67 height 14
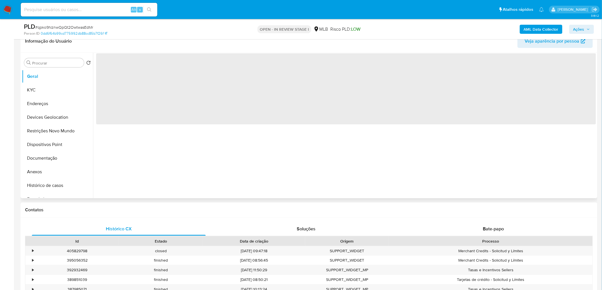
click at [189, 46] on header "Informação do Usuário Veja aparência por pessoa" at bounding box center [309, 41] width 568 height 14
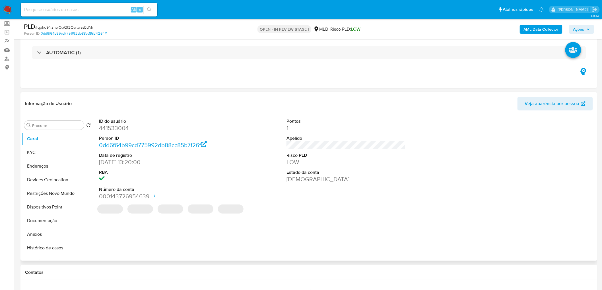
scroll to position [32, 0]
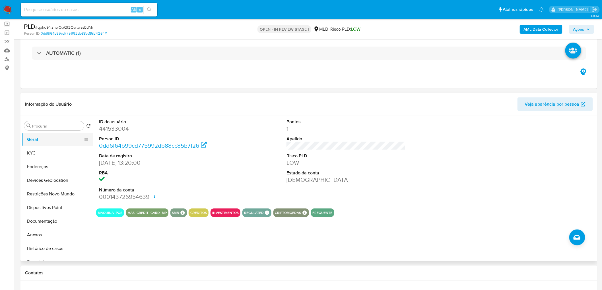
click at [39, 139] on button "Geral" at bounding box center [55, 140] width 67 height 14
click at [255, 127] on div "ID do usuário 441533004 Person ID 0dd6f64b99cd775992db88cc85b7f26f Data de regi…" at bounding box center [346, 160] width 500 height 88
click at [40, 141] on button "Geral" at bounding box center [55, 140] width 67 height 14
click at [278, 81] on div "Eventos ( 1 ) Ações AUTOMATIC (1)" at bounding box center [308, 54] width 577 height 68
click at [53, 139] on button "Geral" at bounding box center [55, 140] width 67 height 14
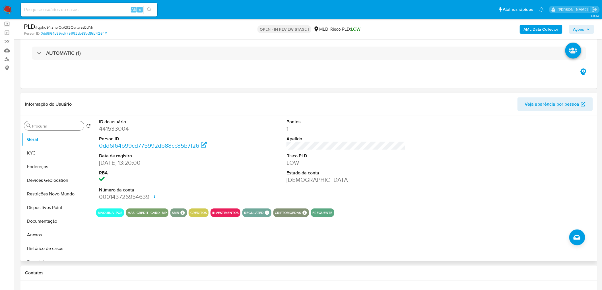
drag, startPoint x: 53, startPoint y: 132, endPoint x: 66, endPoint y: 124, distance: 14.4
click at [61, 127] on div "Procurar Retornar ao pedido padrão Geral KYC Endereços Devices Geolocation Rest…" at bounding box center [57, 189] width 71 height 145
click at [66, 124] on input "Procurar" at bounding box center [56, 126] width 49 height 5
click at [64, 127] on input "Procurar" at bounding box center [56, 126] width 49 height 5
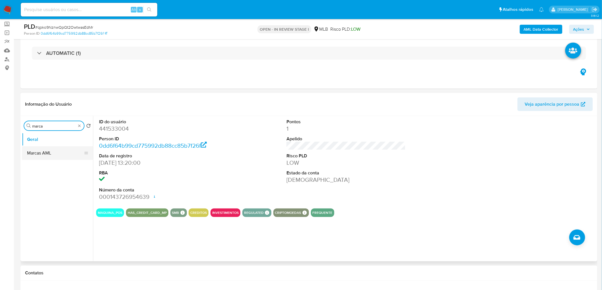
type input "marca"
click at [47, 154] on button "Marcas AML" at bounding box center [55, 153] width 67 height 14
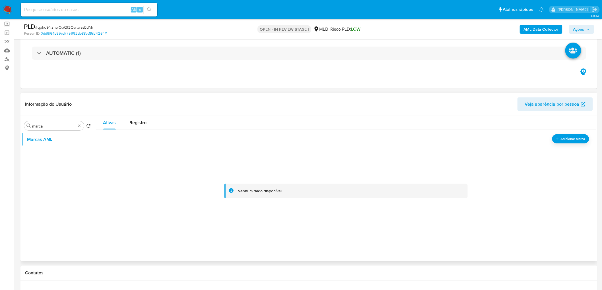
click at [189, 164] on div at bounding box center [346, 192] width 486 height 114
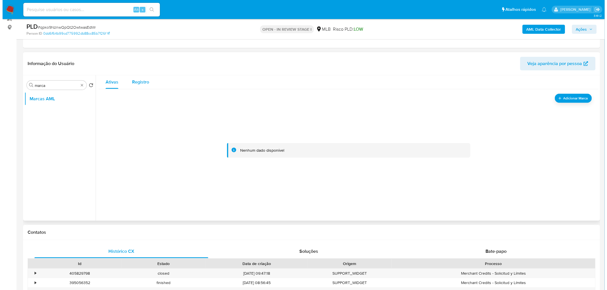
scroll to position [63, 0]
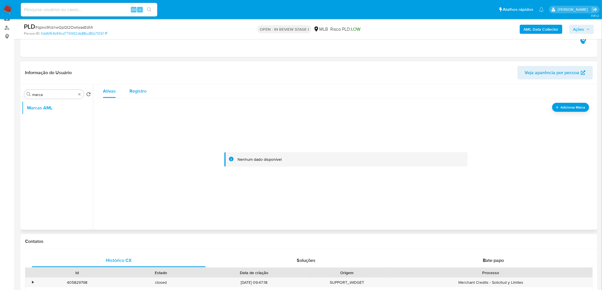
click at [139, 84] on div "Registro" at bounding box center [137, 91] width 17 height 14
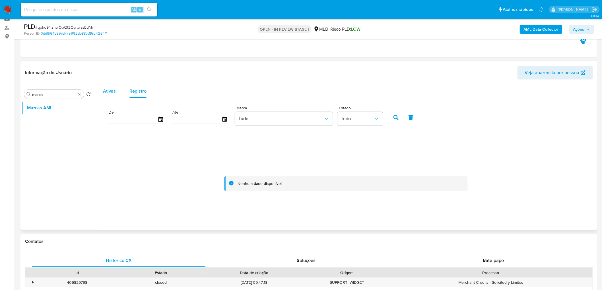
click at [109, 92] on span "Ativas" at bounding box center [109, 91] width 13 height 7
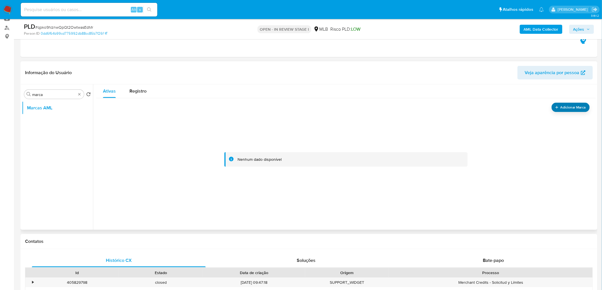
click at [399, 107] on span "Adicionar Marca" at bounding box center [572, 107] width 25 height 7
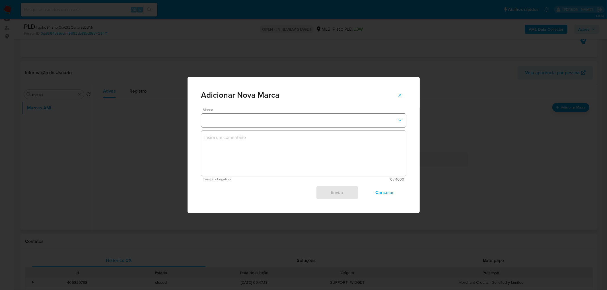
click at [223, 123] on button "marks-modal" at bounding box center [303, 121] width 205 height 14
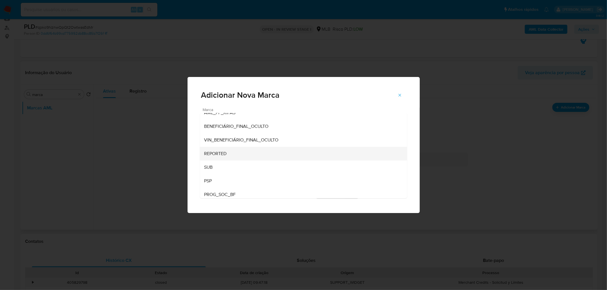
scroll to position [78, 0]
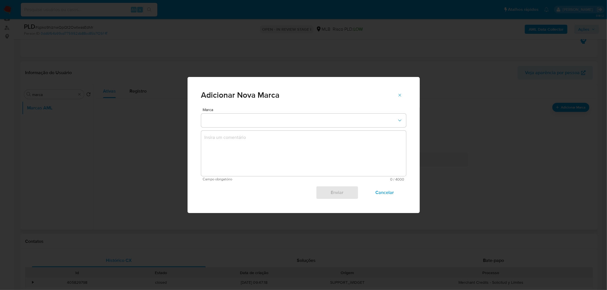
click at [155, 171] on div "Adicionar Nova Marca Marca Campo obrigatório 0 / 4000 4000 caracteres restantes…" at bounding box center [303, 145] width 607 height 290
drag, startPoint x: 381, startPoint y: 192, endPoint x: 200, endPoint y: 278, distance: 200.8
click at [380, 176] on span "Cancelar" at bounding box center [384, 193] width 28 height 13
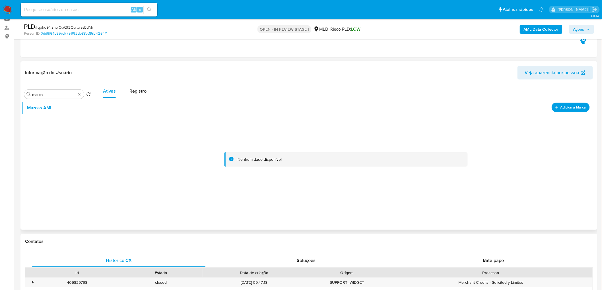
click at [399, 109] on span "Adicionar Marca" at bounding box center [572, 107] width 25 height 7
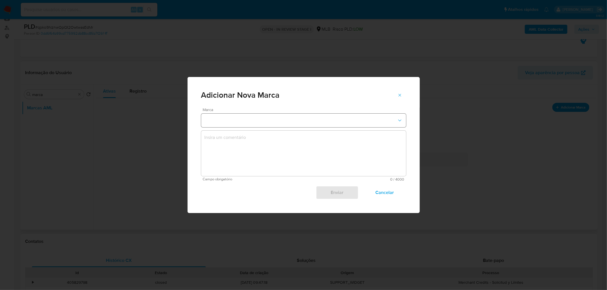
click at [291, 120] on button "marks-modal" at bounding box center [303, 121] width 205 height 14
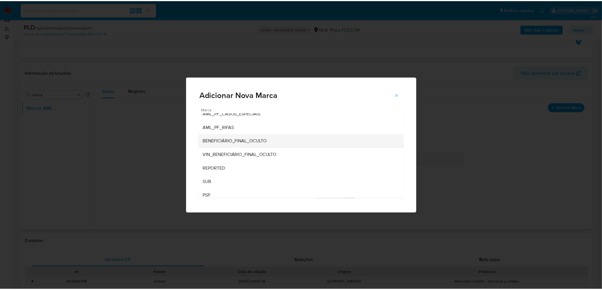
scroll to position [63, 0]
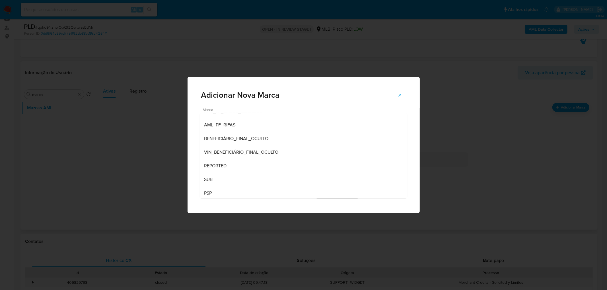
click at [281, 110] on span "Marca" at bounding box center [305, 110] width 205 height 4
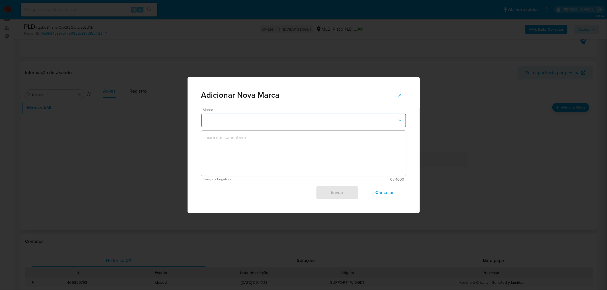
click at [271, 120] on button "marks-modal" at bounding box center [303, 121] width 205 height 14
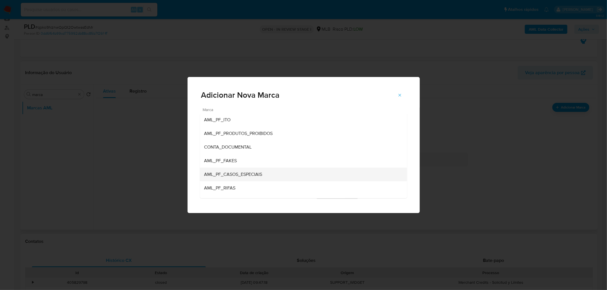
click at [234, 175] on span "AML_PF_CASOS_ESPECIAIS" at bounding box center [233, 175] width 58 height 6
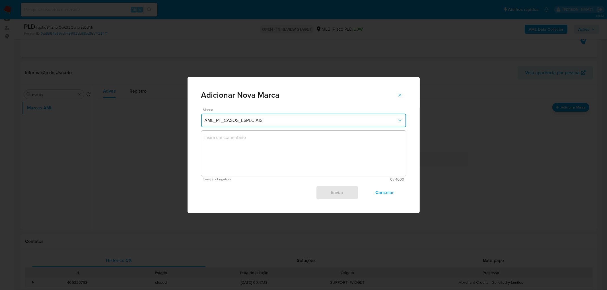
click at [308, 163] on textarea "marks-modal" at bounding box center [303, 154] width 205 height 46
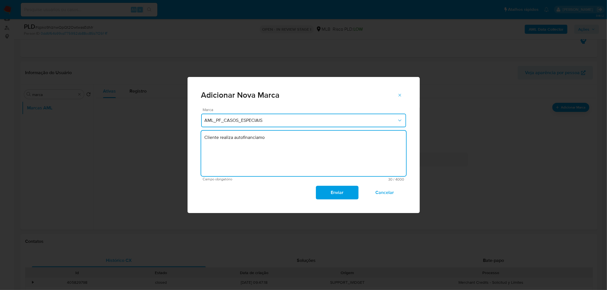
click at [237, 141] on textarea "Cliente realiza autofinanciamo" at bounding box center [303, 154] width 205 height 46
click at [203, 140] on textarea "Cliente realiza autofinanciamo" at bounding box center [303, 154] width 205 height 46
click at [227, 137] on textarea "Cliente realiza autofinanciamo" at bounding box center [303, 154] width 205 height 46
click at [268, 138] on textarea "Cliente realiza autofinanciamo" at bounding box center [303, 154] width 205 height 46
click at [241, 138] on textarea "Cliente realiza autofinanciamento com concentração de vendas para mesma titular…" at bounding box center [303, 154] width 205 height 46
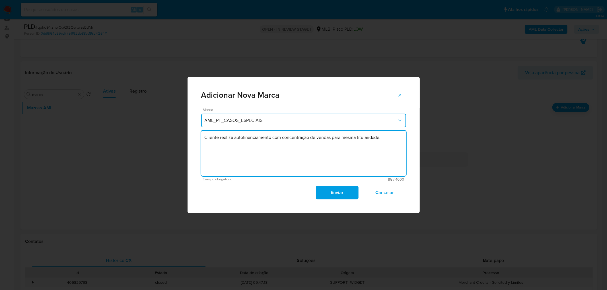
click at [384, 140] on textarea "Cliente realiza autofinanciamento com concentração de vendas para mesma titular…" at bounding box center [303, 154] width 205 height 46
type textarea "Cliente realiza autofinanciamento com concentração de vendas para mesma titular…"
click at [348, 176] on span "Enviar" at bounding box center [337, 193] width 28 height 13
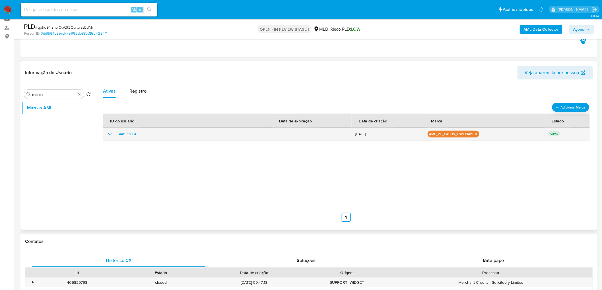
click at [110, 134] on icon "show_hidden_detail_by_id_441533004" at bounding box center [109, 134] width 7 height 7
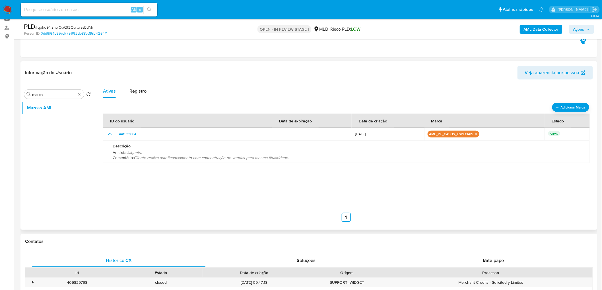
drag, startPoint x: 302, startPoint y: 162, endPoint x: 136, endPoint y: 159, distance: 166.4
click at [136, 159] on div "Descrição Analista : lsiqueira Comentário : Cliente realiza autofinanciamento c…" at bounding box center [346, 152] width 473 height 22
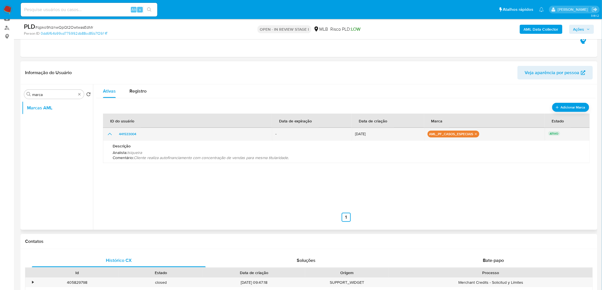
drag, startPoint x: 427, startPoint y: 134, endPoint x: 471, endPoint y: 134, distance: 44.7
click at [399, 134] on div "aml_pf_casos_especiais" at bounding box center [454, 134] width 52 height 7
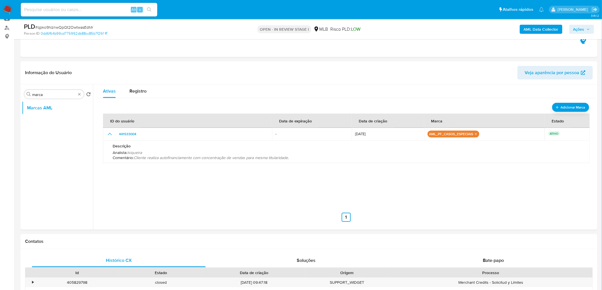
click at [399, 27] on b "AML Data Collector" at bounding box center [541, 29] width 35 height 9
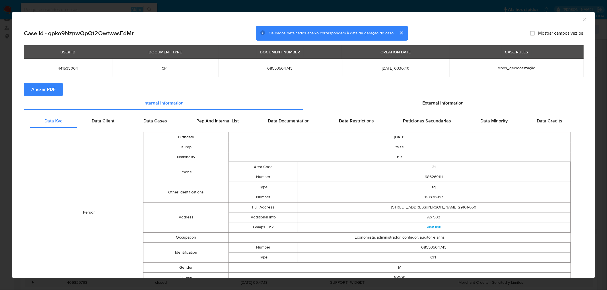
click at [35, 90] on span "Anexar PDF" at bounding box center [43, 89] width 24 height 13
click at [399, 20] on icon "Fechar a janela" at bounding box center [584, 19] width 3 height 3
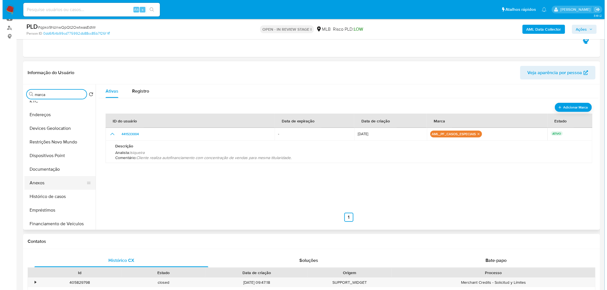
scroll to position [32, 0]
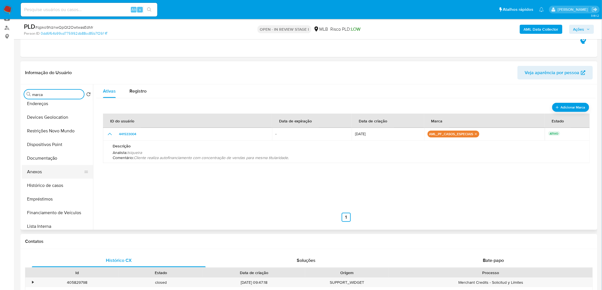
click at [40, 175] on button "Anexos" at bounding box center [55, 172] width 67 height 14
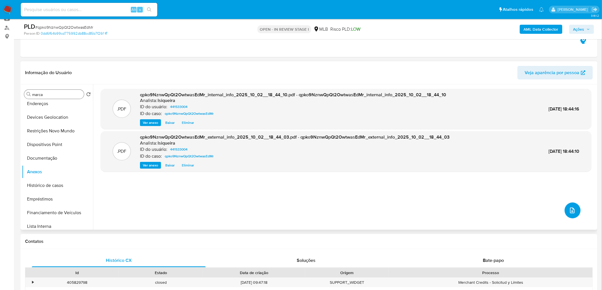
click at [399, 176] on button "upload-file" at bounding box center [573, 211] width 16 height 16
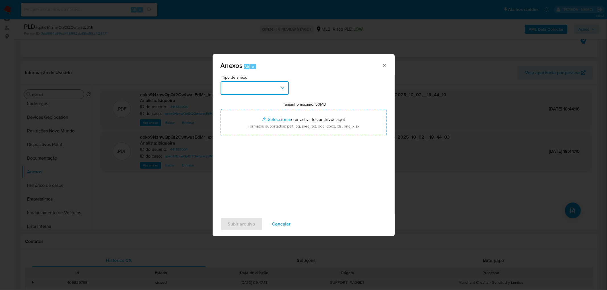
click at [252, 87] on button "button" at bounding box center [254, 88] width 68 height 14
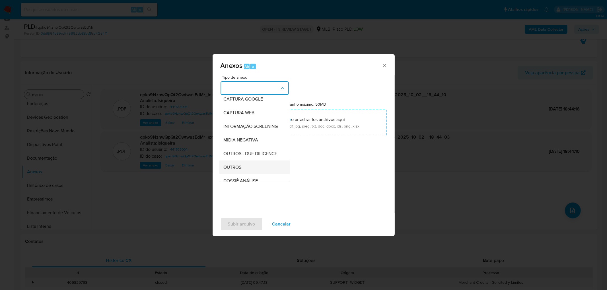
click at [232, 170] on span "OUTROS" at bounding box center [233, 168] width 18 height 6
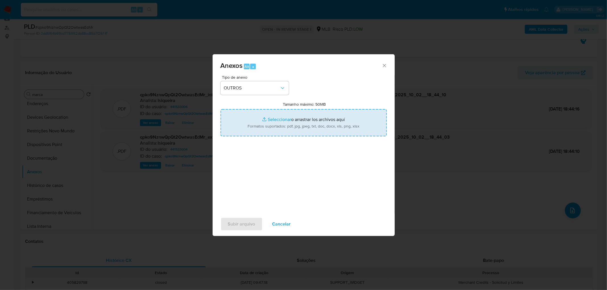
click at [268, 130] on input "Tamanho máximo: 50MB Seleccionar archivos" at bounding box center [303, 122] width 166 height 27
type input "C:\fakepath\Mulan 441533004_2025_10_02_13_11_22.xlsx"
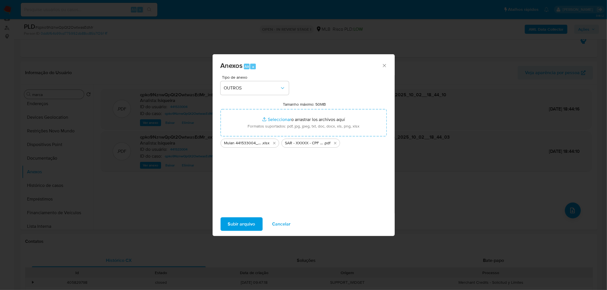
click at [242, 176] on span "Subir arquivo" at bounding box center [241, 224] width 27 height 13
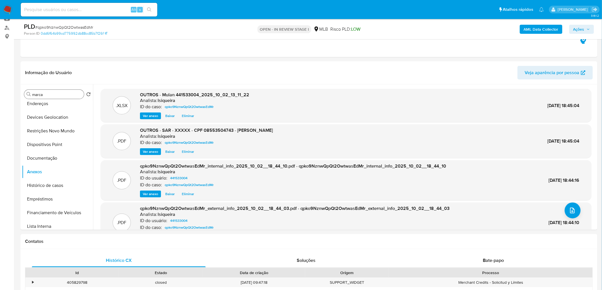
click at [399, 26] on span "Ações" at bounding box center [581, 29] width 17 height 8
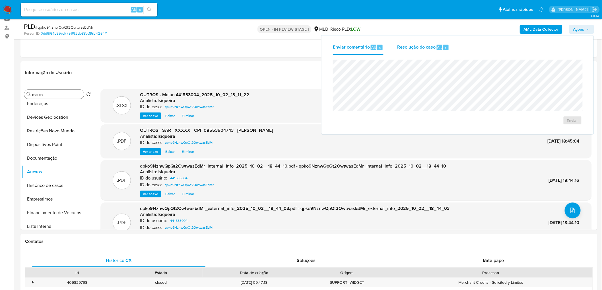
click at [399, 49] on span "Resolução do caso" at bounding box center [416, 47] width 38 height 7
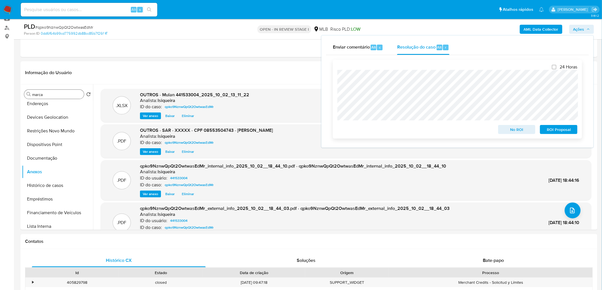
click at [399, 130] on span "ROI Proposal" at bounding box center [559, 130] width 30 height 8
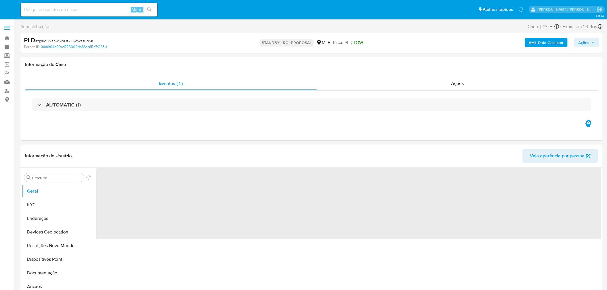
select select "10"
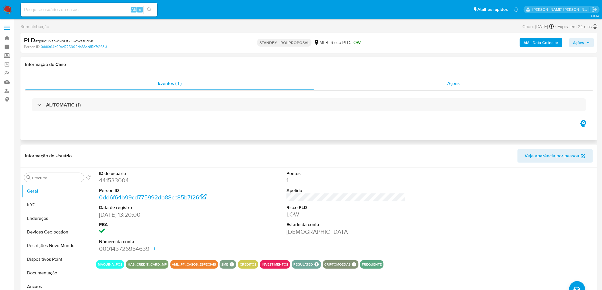
click at [452, 89] on div "Ações" at bounding box center [453, 84] width 278 height 14
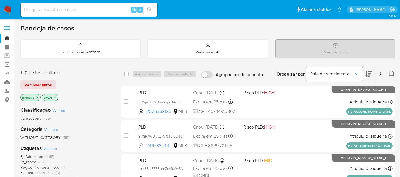
click at [3, 7] on img at bounding box center [8, 10] width 10 height 10
click at [37, 97] on icon "close-filter" at bounding box center [37, 97] width 2 height 2
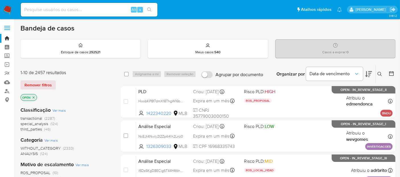
click at [35, 97] on icon "close-filter" at bounding box center [33, 97] width 3 height 3
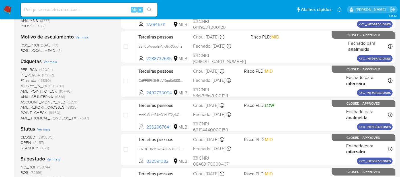
scroll to position [158, 0]
click at [28, 134] on span "CLOSED" at bounding box center [27, 137] width 15 height 6
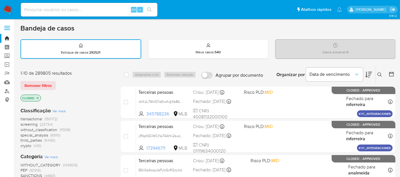
click at [388, 73] on div at bounding box center [390, 75] width 10 height 18
click at [390, 74] on icon at bounding box center [391, 74] width 6 height 6
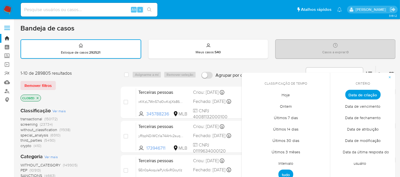
click at [286, 93] on span "Hoje" at bounding box center [286, 95] width 20 height 12
click at [350, 115] on span "Data de fechamento" at bounding box center [363, 118] width 48 height 12
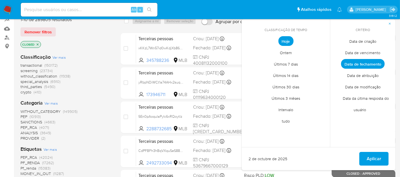
scroll to position [63, 0]
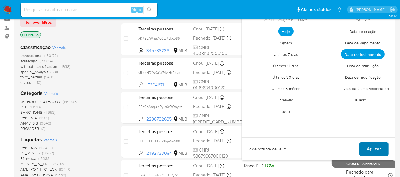
click at [380, 148] on span "Aplicar" at bounding box center [373, 149] width 15 height 13
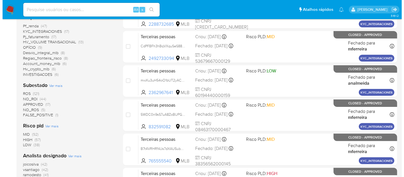
scroll to position [189, 0]
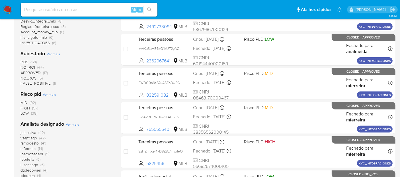
click at [71, 126] on div "Analista designado Ver mais joicosilva (42) vsantiago (42) ramodesto (41) mferr…" at bounding box center [65, 151] width 91 height 63
click at [71, 124] on span "Ver mais" at bounding box center [72, 123] width 13 height 5
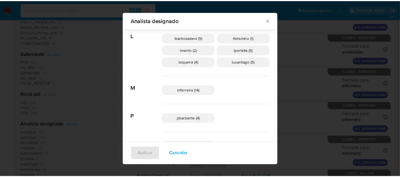
scroll to position [174, 0]
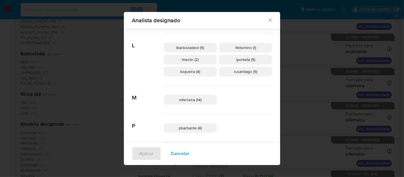
click at [306, 53] on div "Analista designado Buscar A analmeida (3) C carguerra (1) carsiqueira (3) D dto…" at bounding box center [202, 88] width 404 height 177
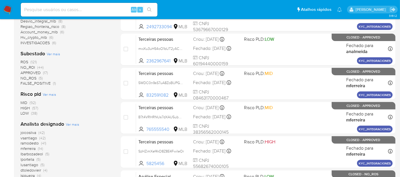
click at [10, 10] on img at bounding box center [8, 10] width 10 height 10
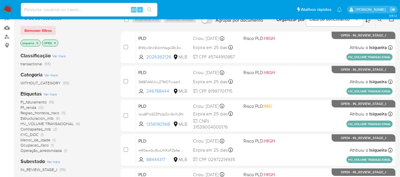
scroll to position [63, 0]
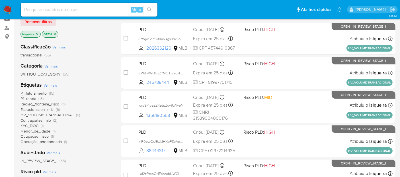
click at [31, 92] on span "Pj_faturamento" at bounding box center [33, 93] width 26 height 6
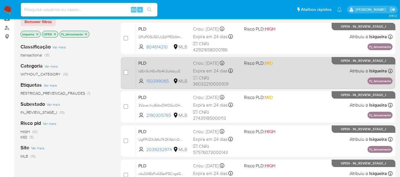
scroll to position [32, 0]
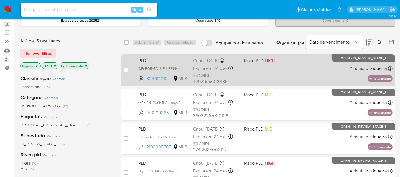
click at [287, 70] on div "PLD OFoPO5v5DULEpYPElbNmwGpV 804614210 MLB Risco PLD: HIGH Criou: [DATE] Criou:…" at bounding box center [264, 70] width 256 height 29
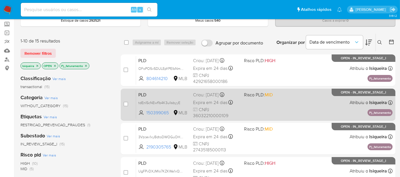
click at [284, 102] on span at bounding box center [267, 102] width 46 height 1
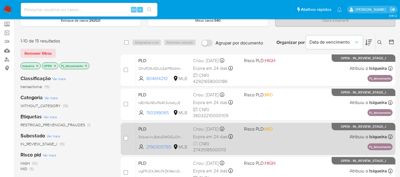
click at [278, 134] on div "PLD 3Vzcev1xyBdtoDWOGuOHd4Ml 2190305765 MLB Risco PLD: MID Criou: [DATE] Criou:…" at bounding box center [264, 138] width 256 height 29
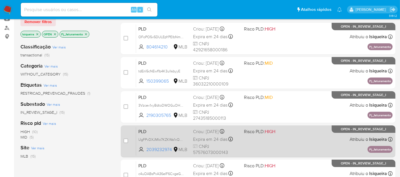
click at [284, 137] on div "PLD UgFPvDXJMIo7KZKWa1xQqo2v 2039232974 MLB Risco PLD: HIGH Criou: [DATE] Criou…" at bounding box center [264, 141] width 256 height 29
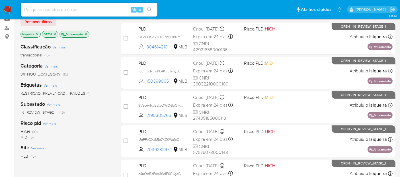
click at [84, 33] on icon "close-filter" at bounding box center [85, 33] width 3 height 3
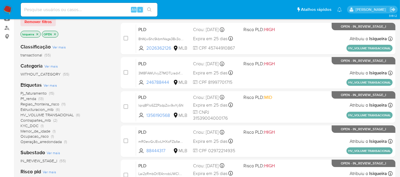
click at [49, 143] on span "Operação_arredondada" at bounding box center [40, 142] width 41 height 6
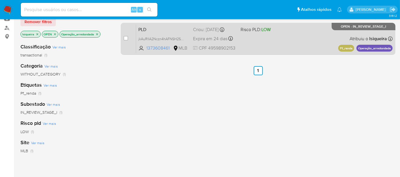
click at [286, 41] on div "PLD jkAuRlIA2Nczn4hAFNSH2SFe 1373608461 MLB Risco PLD: LOW Criou: [DATE] Criou:…" at bounding box center [264, 38] width 256 height 29
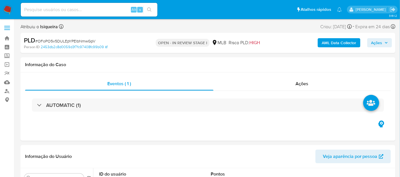
select select "10"
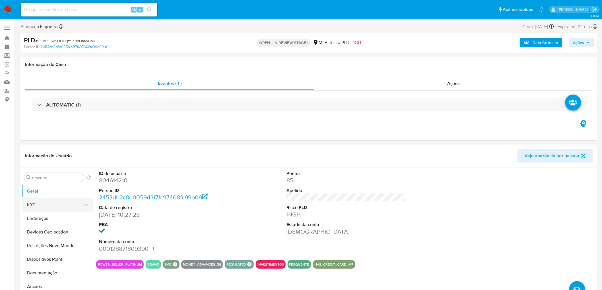
click at [57, 159] on button "KYC" at bounding box center [55, 205] width 67 height 14
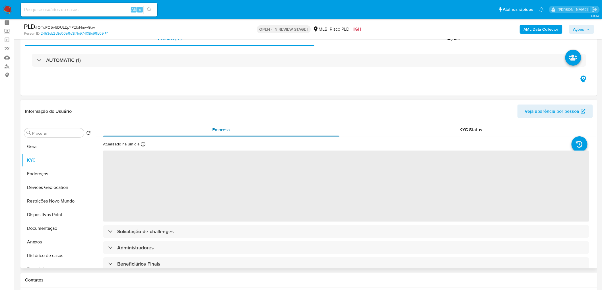
scroll to position [63, 0]
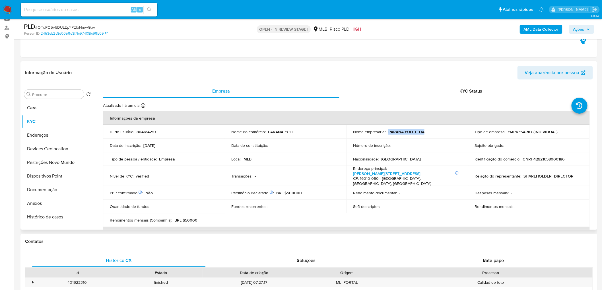
drag, startPoint x: 416, startPoint y: 129, endPoint x: 389, endPoint y: 129, distance: 27.3
click at [364, 129] on td "Nome empresarial : PARANA FULL LTDA" at bounding box center [407, 132] width 122 height 14
copy p "PARANA FULL LTDA"
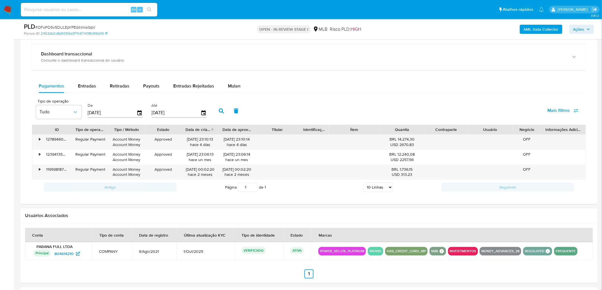
scroll to position [442, 0]
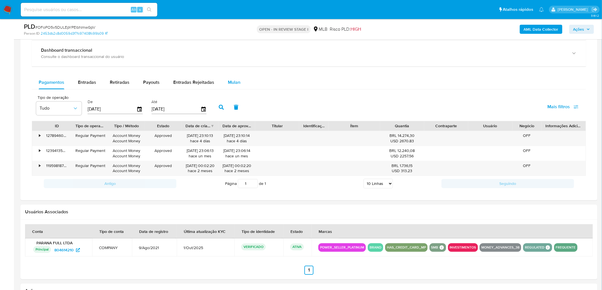
click at [231, 81] on span "Mulan" at bounding box center [234, 82] width 13 height 7
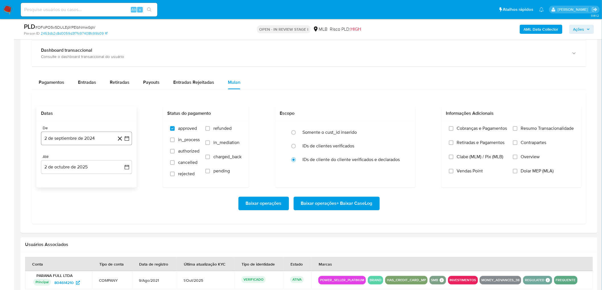
click at [77, 135] on button "2 de septiembre de 2024" at bounding box center [86, 139] width 91 height 14
click at [81, 158] on span "septiembre 2024" at bounding box center [83, 159] width 35 height 6
click at [120, 159] on icon "Año siguiente" at bounding box center [120, 159] width 7 height 7
click at [87, 159] on tr "ene feb mar abr may jun [DATE] ago sep oct nov dic" at bounding box center [85, 204] width 65 height 57
click at [87, 159] on span "ago" at bounding box center [85, 212] width 7 height 5
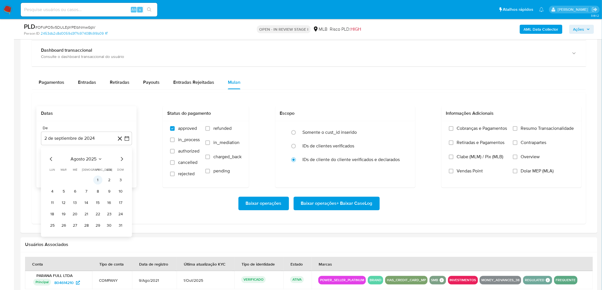
click at [95, 159] on button "1" at bounding box center [97, 180] width 9 height 9
click at [67, 159] on button "2 de octubre de 2025" at bounding box center [86, 168] width 91 height 14
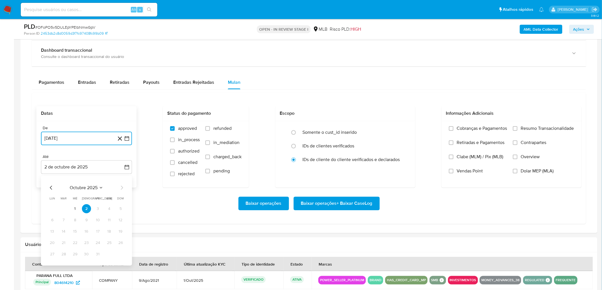
click at [49, 159] on icon "Mes anterior" at bounding box center [51, 188] width 7 height 7
click at [64, 159] on button "30" at bounding box center [63, 254] width 9 height 9
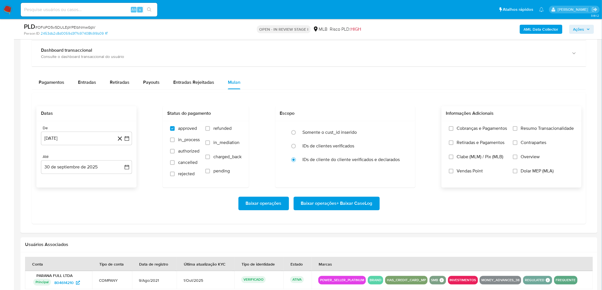
click at [364, 128] on span "Resumo Transacionalidade" at bounding box center [547, 129] width 53 height 6
click at [364, 128] on input "Resumo Transacionalidade" at bounding box center [515, 129] width 5 height 5
click at [364, 159] on span "Vendas Point" at bounding box center [470, 172] width 26 height 6
click at [364, 159] on input "Vendas Point" at bounding box center [451, 171] width 5 height 5
click at [355, 159] on span "Baixar operações + Baixar CaseLog" at bounding box center [336, 204] width 71 height 13
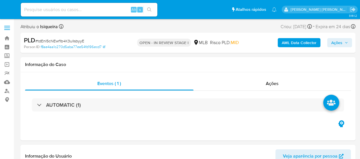
select select "10"
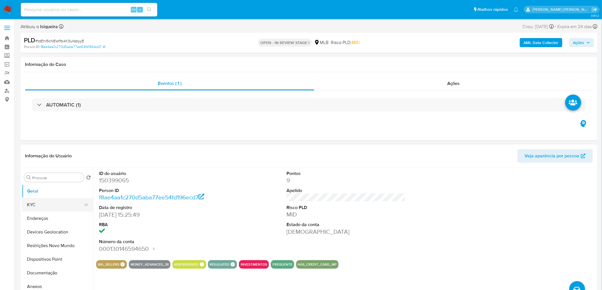
click at [61, 159] on button "KYC" at bounding box center [55, 205] width 67 height 14
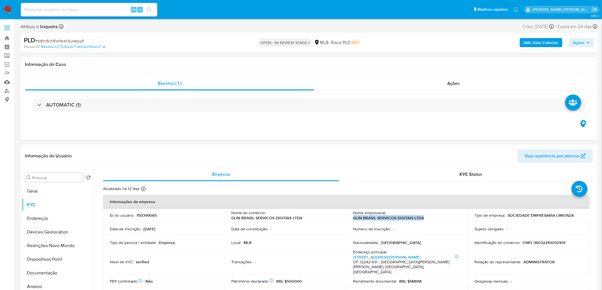
drag, startPoint x: 429, startPoint y: 219, endPoint x: 350, endPoint y: 220, distance: 78.5
click at [350, 159] on td "Nome empresarial : GLIN BRASIL SERVICOS DIGITAIS LTDA" at bounding box center [407, 216] width 122 height 14
copy p "GLIN BRASIL SERVICOS DIGITAIS LTDA"
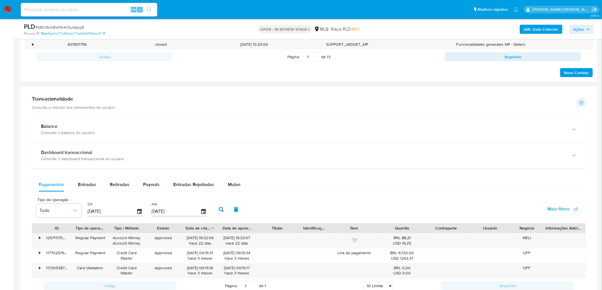
scroll to position [345, 0]
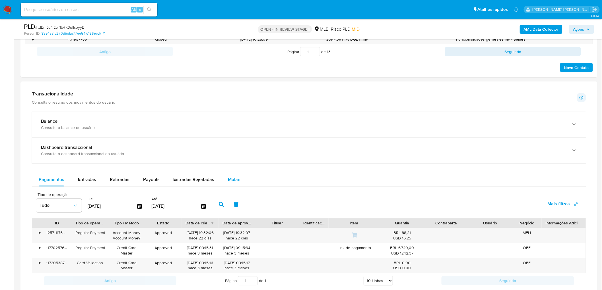
click at [229, 159] on span "Mulan" at bounding box center [234, 180] width 13 height 7
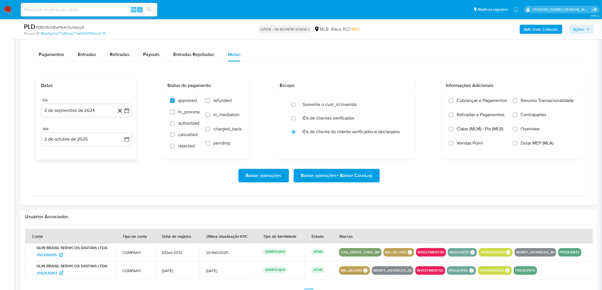
scroll to position [471, 0]
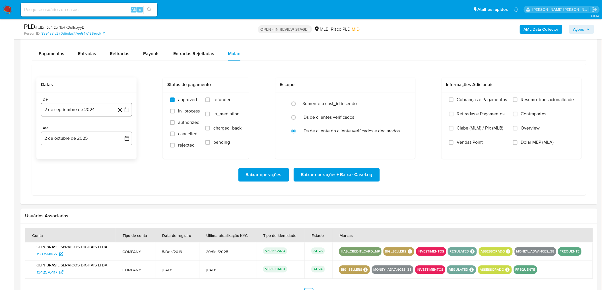
click at [56, 109] on button "2 de septiembre de 2024" at bounding box center [86, 110] width 91 height 14
click at [87, 130] on span "septiembre 2024" at bounding box center [83, 130] width 35 height 6
click at [120, 131] on icon "Año siguiente" at bounding box center [120, 130] width 7 height 7
click at [85, 159] on button "ago" at bounding box center [86, 182] width 16 height 9
click at [98, 150] on button "1" at bounding box center [97, 151] width 9 height 9
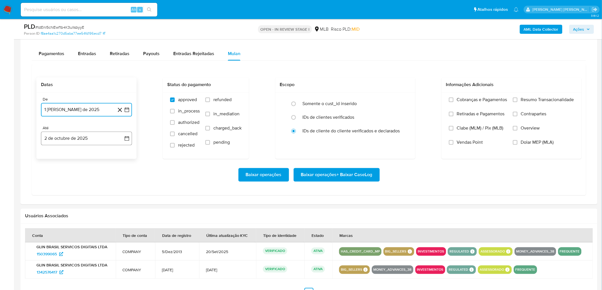
click at [59, 139] on button "2 de octubre de 2025" at bounding box center [86, 139] width 91 height 14
click at [49, 159] on icon "Mes anterior" at bounding box center [51, 159] width 7 height 7
click at [60, 159] on button "30" at bounding box center [63, 225] width 9 height 9
click at [360, 96] on div "Cobranças e Pagamentos Retiradas e Pagamentos Clabe (MLM) / Pix (MLB) Vendas Po…" at bounding box center [511, 125] width 140 height 66
click at [360, 99] on span "Resumo Transacionalidade" at bounding box center [547, 100] width 53 height 6
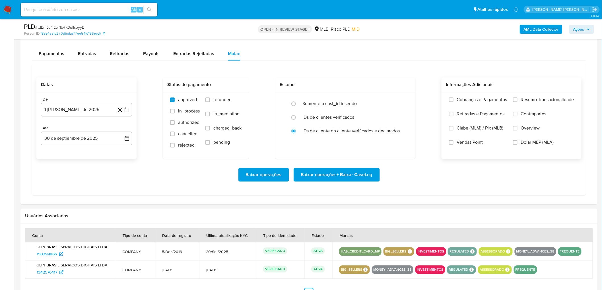
click at [360, 99] on input "Resumo Transacionalidade" at bounding box center [515, 100] width 5 height 5
click at [360, 138] on label "Clabe (MLM) / Pix (MLB)" at bounding box center [478, 132] width 58 height 14
click at [360, 131] on input "Clabe (MLM) / Pix (MLB)" at bounding box center [451, 128] width 5 height 5
click at [360, 141] on span "Vendas Point" at bounding box center [470, 143] width 26 height 6
click at [360, 141] on input "Vendas Point" at bounding box center [451, 142] width 5 height 5
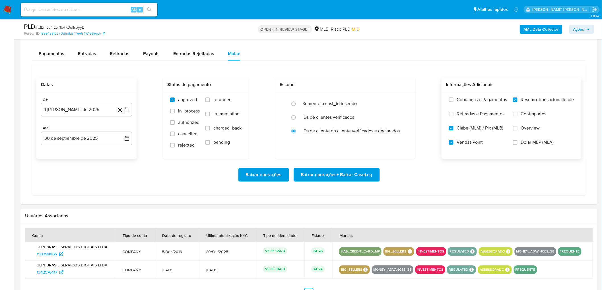
click at [360, 131] on span "Clabe (MLM) / Pix (MLB)" at bounding box center [480, 128] width 47 height 6
click at [360, 131] on input "Clabe (MLM) / Pix (MLB)" at bounding box center [451, 128] width 5 height 5
click at [338, 159] on span "Baixar operações + Baixar CaseLog" at bounding box center [336, 175] width 71 height 13
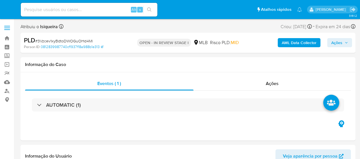
select select "10"
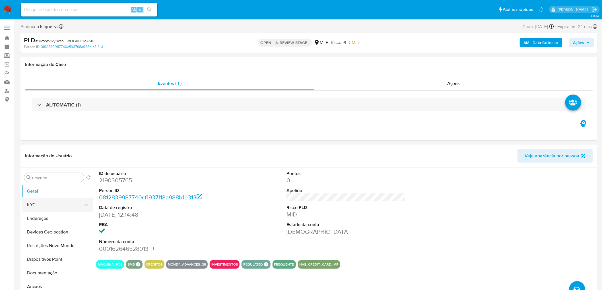
click at [49, 159] on button "KYC" at bounding box center [55, 205] width 67 height 14
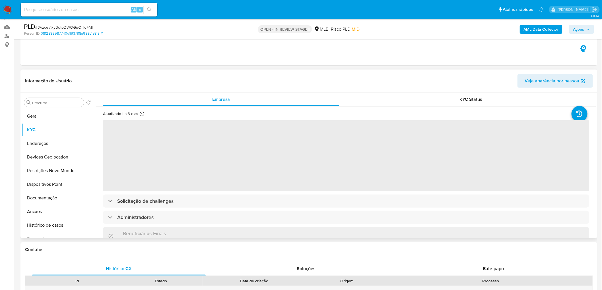
scroll to position [63, 0]
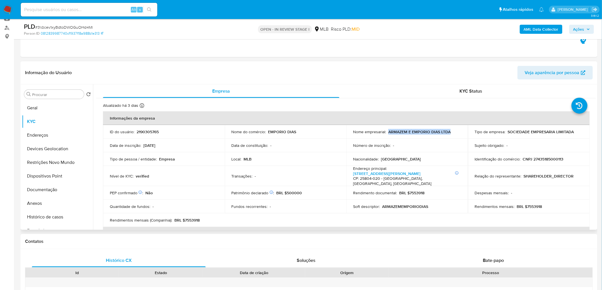
drag, startPoint x: 451, startPoint y: 131, endPoint x: 388, endPoint y: 132, distance: 63.7
click at [360, 132] on div "Nome empresarial : ARMAZEM E EMPORIO DIAS LTDA" at bounding box center [407, 131] width 108 height 5
copy p "ARMAZEM E EMPORIO DIAS LTDA"
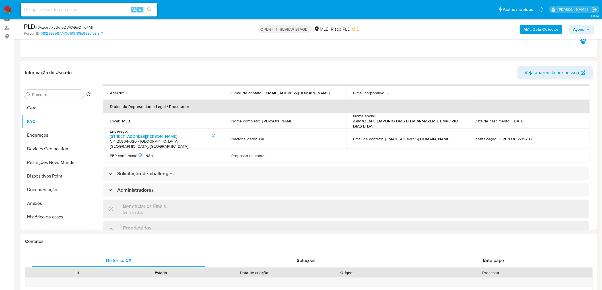
scroll to position [158, 0]
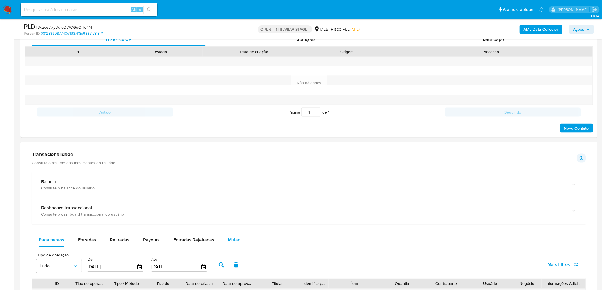
click at [230, 159] on span "Mulan" at bounding box center [234, 240] width 13 height 7
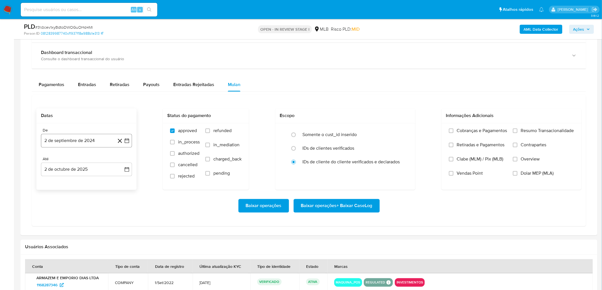
scroll to position [442, 0]
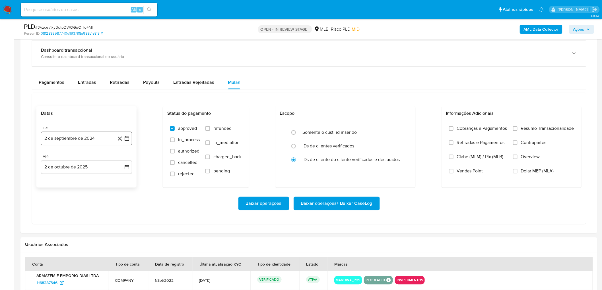
click at [88, 137] on button "2 de septiembre de 2024" at bounding box center [86, 139] width 91 height 14
drag, startPoint x: 78, startPoint y: 168, endPoint x: 84, endPoint y: 160, distance: 10.7
click at [82, 159] on div "septiembre 2024 septiembre 2024 lun lunes mar martes mié miércoles jue jueves v…" at bounding box center [86, 199] width 77 height 86
click at [84, 159] on span "septiembre 2024" at bounding box center [83, 159] width 35 height 6
click at [120, 159] on icon "Año siguiente" at bounding box center [120, 159] width 7 height 7
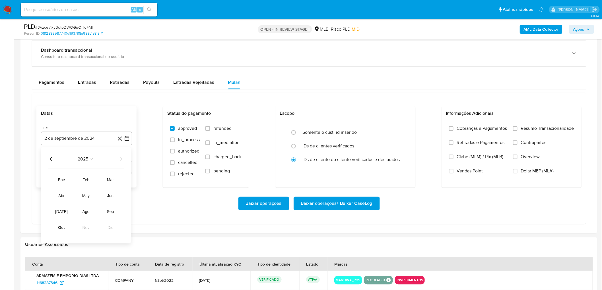
click at [89, 159] on tr "ene feb mar abr may jun jul ago sep oct nov dic" at bounding box center [85, 204] width 65 height 57
click at [88, 159] on span "ago" at bounding box center [85, 212] width 7 height 5
click at [97, 159] on button "1" at bounding box center [97, 180] width 9 height 9
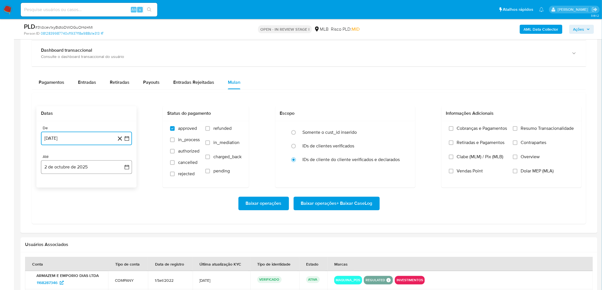
click at [63, 159] on button "2 de octubre de 2025" at bounding box center [86, 168] width 91 height 14
drag, startPoint x: 49, startPoint y: 185, endPoint x: 55, endPoint y: 197, distance: 12.5
click at [49, 159] on icon "Mes anterior" at bounding box center [51, 188] width 7 height 7
click at [65, 159] on button "30" at bounding box center [63, 254] width 9 height 9
click at [360, 131] on span "Resumo Transacionalidade" at bounding box center [547, 129] width 53 height 6
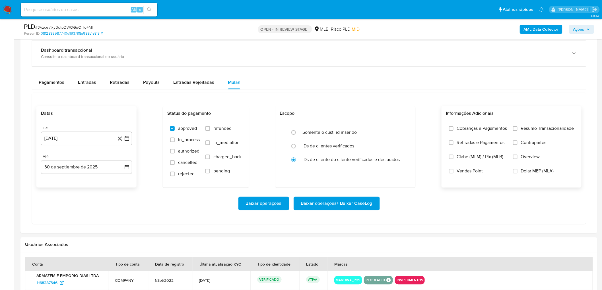
click at [360, 131] on input "Resumo Transacionalidade" at bounding box center [515, 129] width 5 height 5
click at [360, 159] on span "Vendas Point" at bounding box center [470, 172] width 26 height 6
click at [360, 159] on input "Vendas Point" at bounding box center [451, 171] width 5 height 5
click at [340, 159] on span "Baixar operações + Baixar CaseLog" at bounding box center [336, 204] width 71 height 13
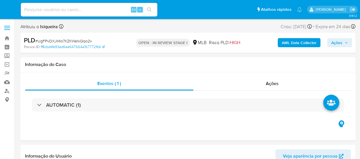
select select "10"
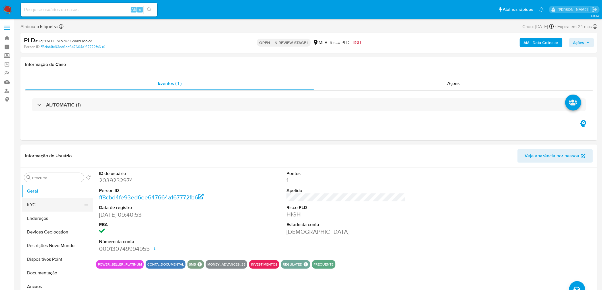
click at [44, 159] on button "KYC" at bounding box center [55, 205] width 67 height 14
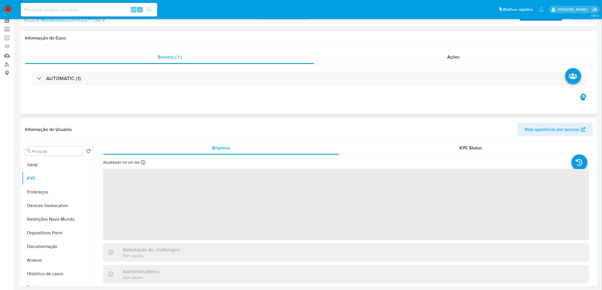
scroll to position [63, 0]
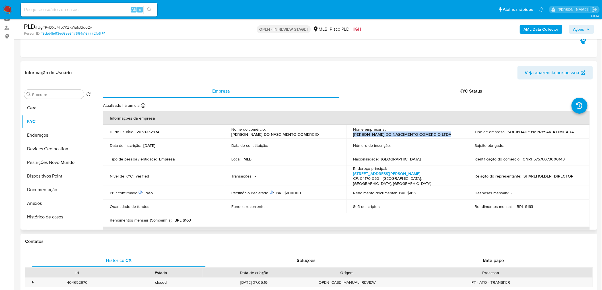
drag, startPoint x: 457, startPoint y: 137, endPoint x: 351, endPoint y: 137, distance: 106.1
click at [351, 137] on td "Nome empresarial : [PERSON_NAME] DO NASCIMENTO COMERCIO LTDA" at bounding box center [407, 132] width 122 height 14
copy p "[PERSON_NAME] DO NASCIMENTO COMERCIO LTDA"
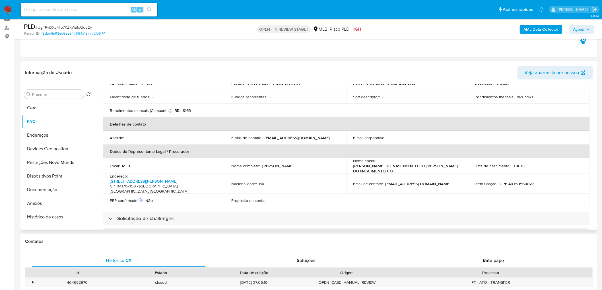
scroll to position [158, 0]
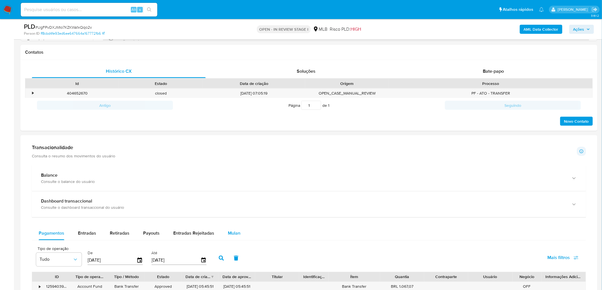
click at [232, 159] on span "Mulan" at bounding box center [234, 233] width 13 height 7
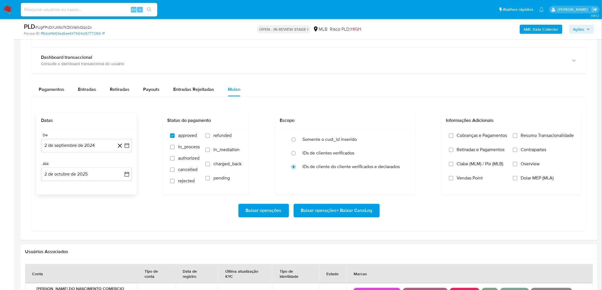
scroll to position [411, 0]
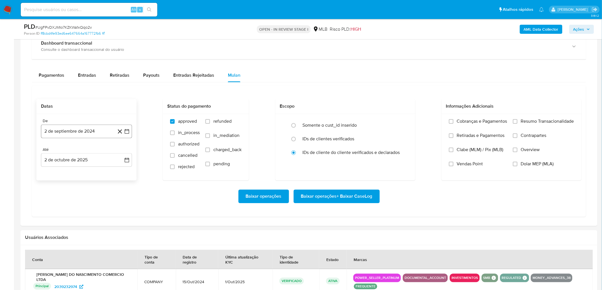
click at [72, 130] on button "2 de septiembre de 2024" at bounding box center [86, 132] width 91 height 14
click at [87, 151] on span "septiembre 2024" at bounding box center [83, 153] width 35 height 6
click at [121, 152] on icon "Año siguiente" at bounding box center [120, 152] width 7 height 7
click at [91, 159] on button "ago" at bounding box center [86, 205] width 16 height 9
click at [98, 159] on button "1" at bounding box center [97, 173] width 9 height 9
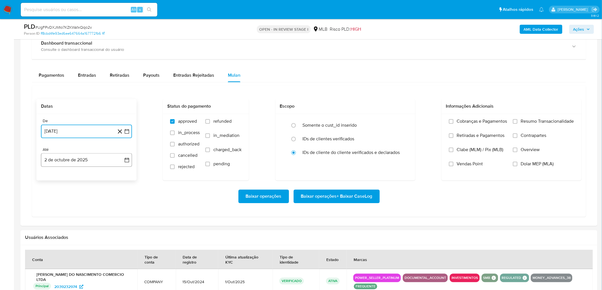
click at [87, 159] on button "2 de octubre de 2025" at bounding box center [86, 161] width 91 height 14
click at [49, 159] on icon "Mes anterior" at bounding box center [51, 181] width 7 height 7
click at [65, 159] on button "30" at bounding box center [63, 247] width 9 height 9
click at [360, 125] on label "Resumo Transacionalidade" at bounding box center [543, 126] width 61 height 14
click at [360, 124] on input "Resumo Transacionalidade" at bounding box center [515, 121] width 5 height 5
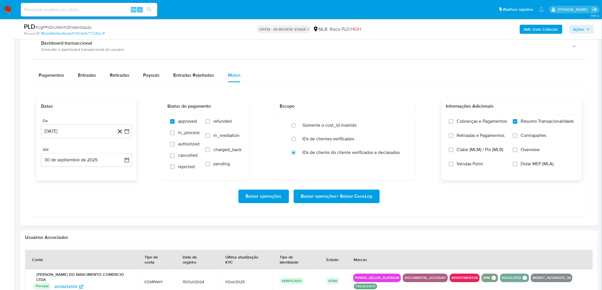
click at [360, 159] on span "Vendas Point" at bounding box center [470, 165] width 26 height 6
click at [360, 159] on input "Vendas Point" at bounding box center [451, 164] width 5 height 5
click at [356, 159] on span "Baixar operações + Baixar CaseLog" at bounding box center [336, 197] width 71 height 13
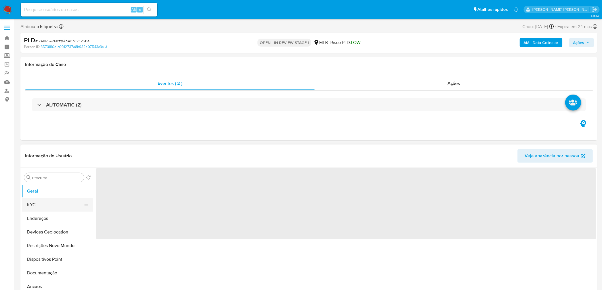
select select "10"
click at [48, 176] on button "KYC" at bounding box center [55, 205] width 67 height 14
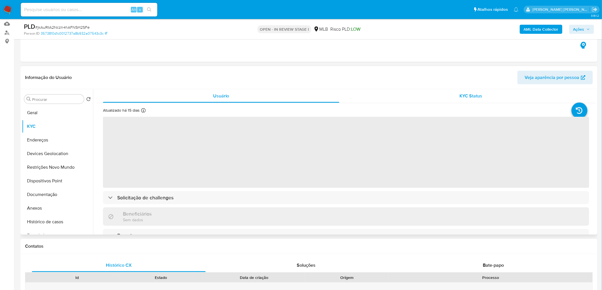
scroll to position [63, 0]
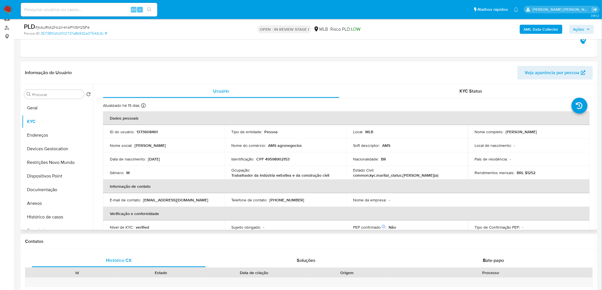
drag, startPoint x: 550, startPoint y: 131, endPoint x: 505, endPoint y: 129, distance: 45.0
click at [404, 129] on div "Nome completo : [PERSON_NAME]" at bounding box center [529, 131] width 108 height 5
copy p "[PERSON_NAME]"
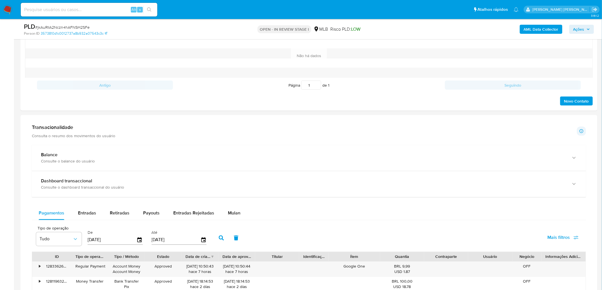
scroll to position [442, 0]
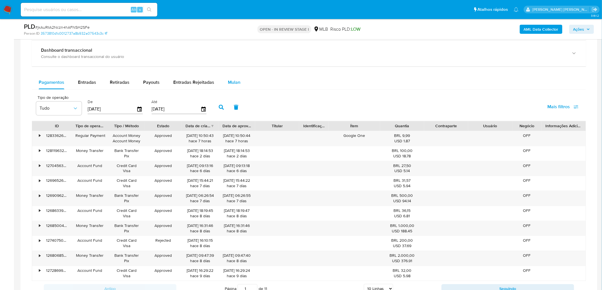
click at [233, 85] on span "Mulan" at bounding box center [234, 82] width 13 height 7
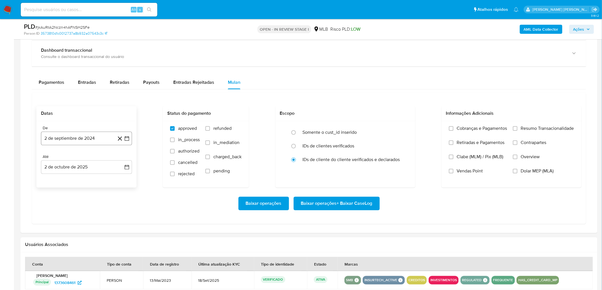
click at [82, 139] on button "2 de septiembre de 2024" at bounding box center [86, 139] width 91 height 14
click at [80, 161] on span "septiembre 2024" at bounding box center [83, 159] width 35 height 6
click at [117, 160] on icon "Año siguiente" at bounding box center [120, 159] width 7 height 7
click at [88, 176] on button "ago" at bounding box center [86, 211] width 16 height 9
click at [97, 176] on button "1" at bounding box center [97, 180] width 9 height 9
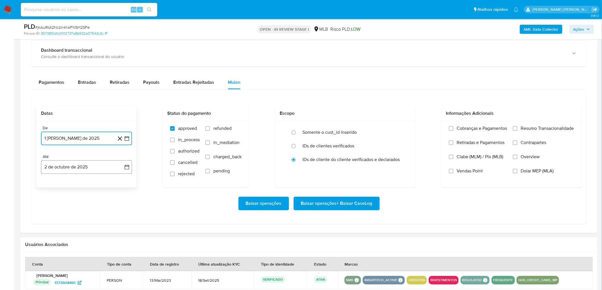
click at [83, 168] on button "2 de octubre de 2025" at bounding box center [86, 168] width 91 height 14
click at [52, 176] on icon "Mes anterior" at bounding box center [51, 188] width 7 height 7
click at [54, 176] on button "29" at bounding box center [52, 254] width 9 height 9
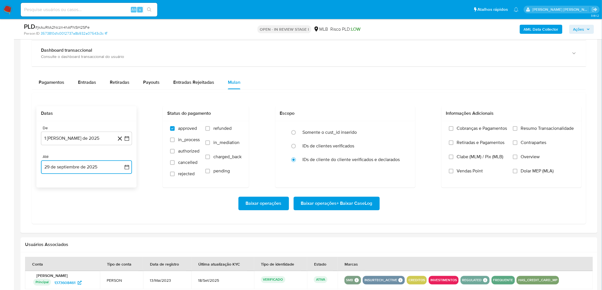
click at [78, 174] on button "29 de septiembre de 2025" at bounding box center [86, 168] width 91 height 14
click at [63, 176] on button "30" at bounding box center [63, 254] width 9 height 9
click at [404, 124] on div "Cobranças e Pagamentos Retiradas e Pagamentos Clabe (MLM) / Pix (MLB) Vendas Po…" at bounding box center [511, 154] width 140 height 66
click at [404, 128] on span "Resumo Transacionalidade" at bounding box center [547, 129] width 53 height 6
click at [404, 128] on input "Resumo Transacionalidade" at bounding box center [515, 129] width 5 height 5
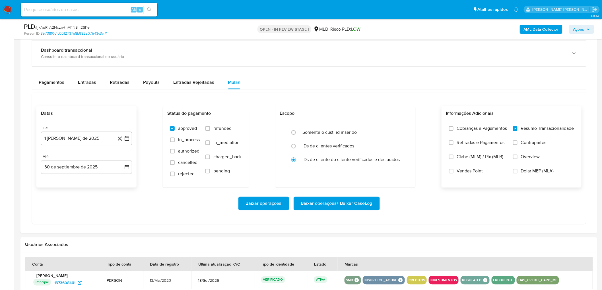
click at [404, 170] on span "Vendas Point" at bounding box center [470, 172] width 26 height 6
click at [404, 170] on input "Vendas Point" at bounding box center [451, 171] width 5 height 5
click at [354, 176] on span "Baixar operações + Baixar CaseLog" at bounding box center [336, 204] width 71 height 13
